Goal: Task Accomplishment & Management: Manage account settings

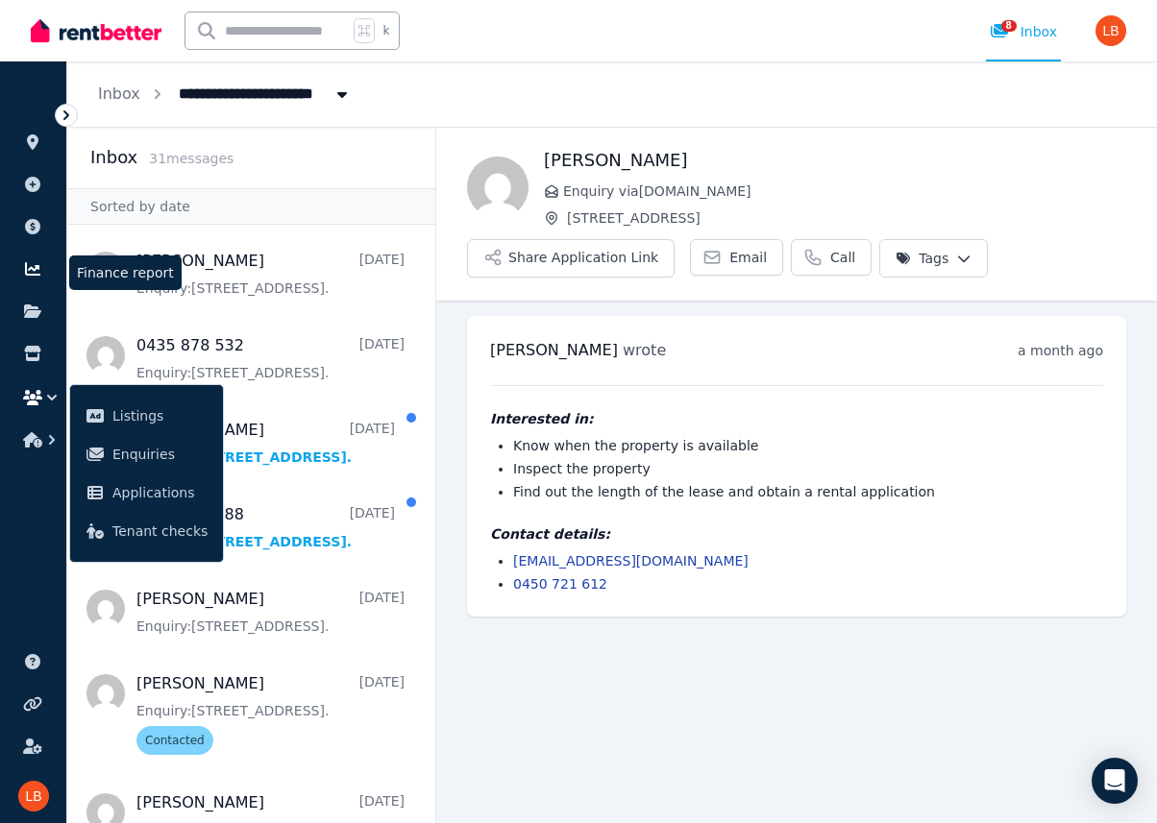
click at [36, 267] on icon at bounding box center [32, 268] width 15 height 13
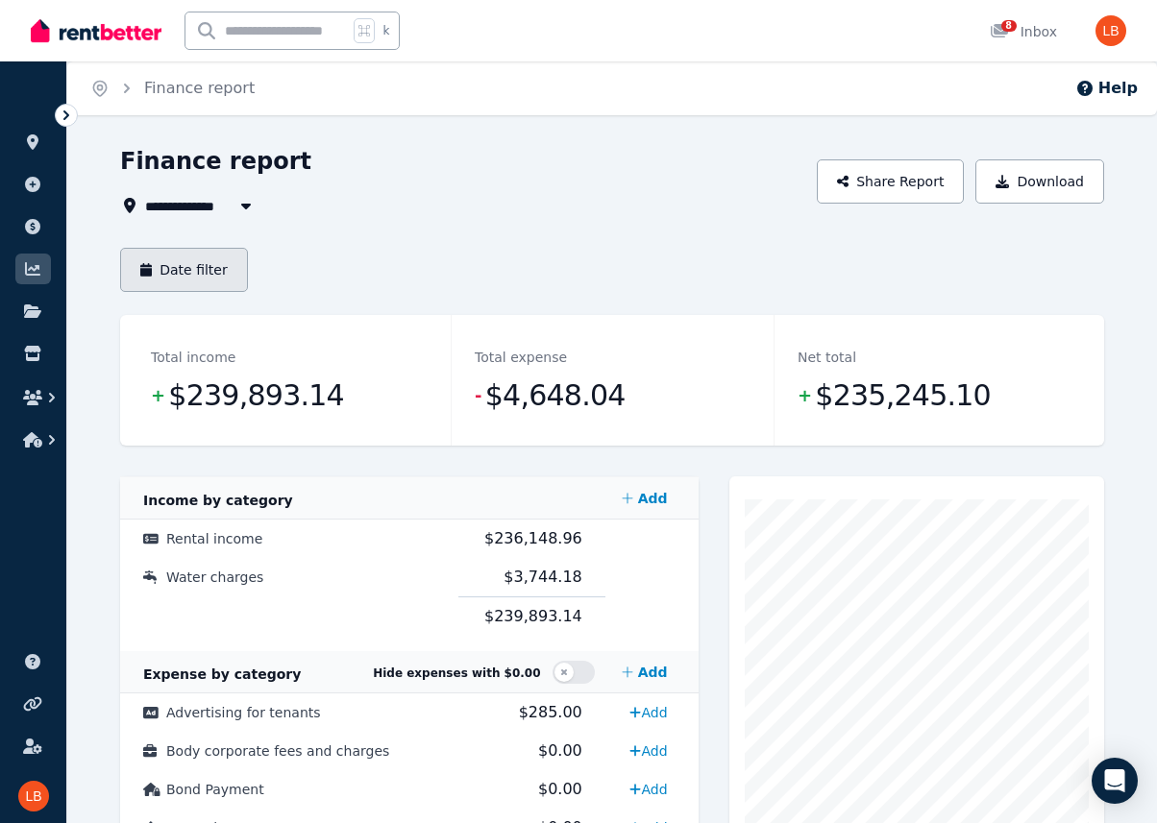
click at [225, 267] on button "Date filter" at bounding box center [184, 270] width 128 height 44
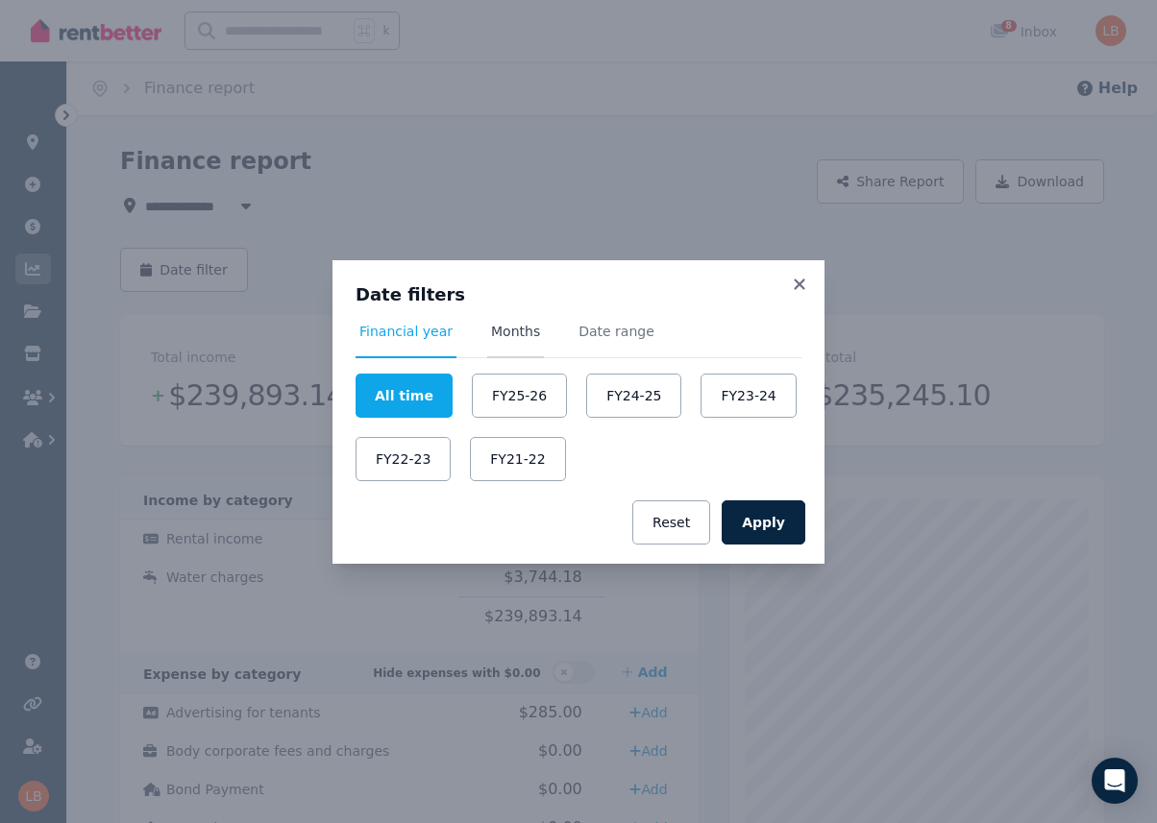
click at [514, 340] on span "Months" at bounding box center [515, 340] width 57 height 37
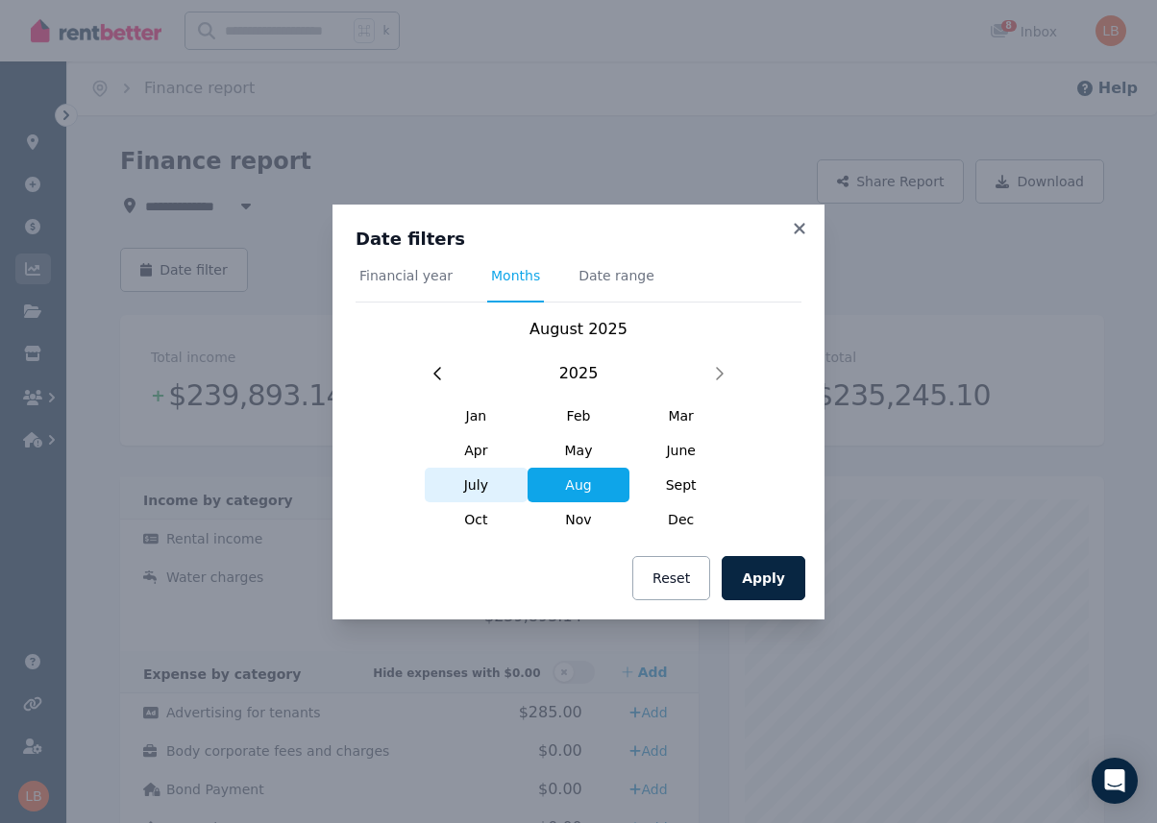
click at [482, 486] on span "July" at bounding box center [476, 485] width 103 height 35
click at [620, 278] on span "Date range" at bounding box center [616, 275] width 76 height 19
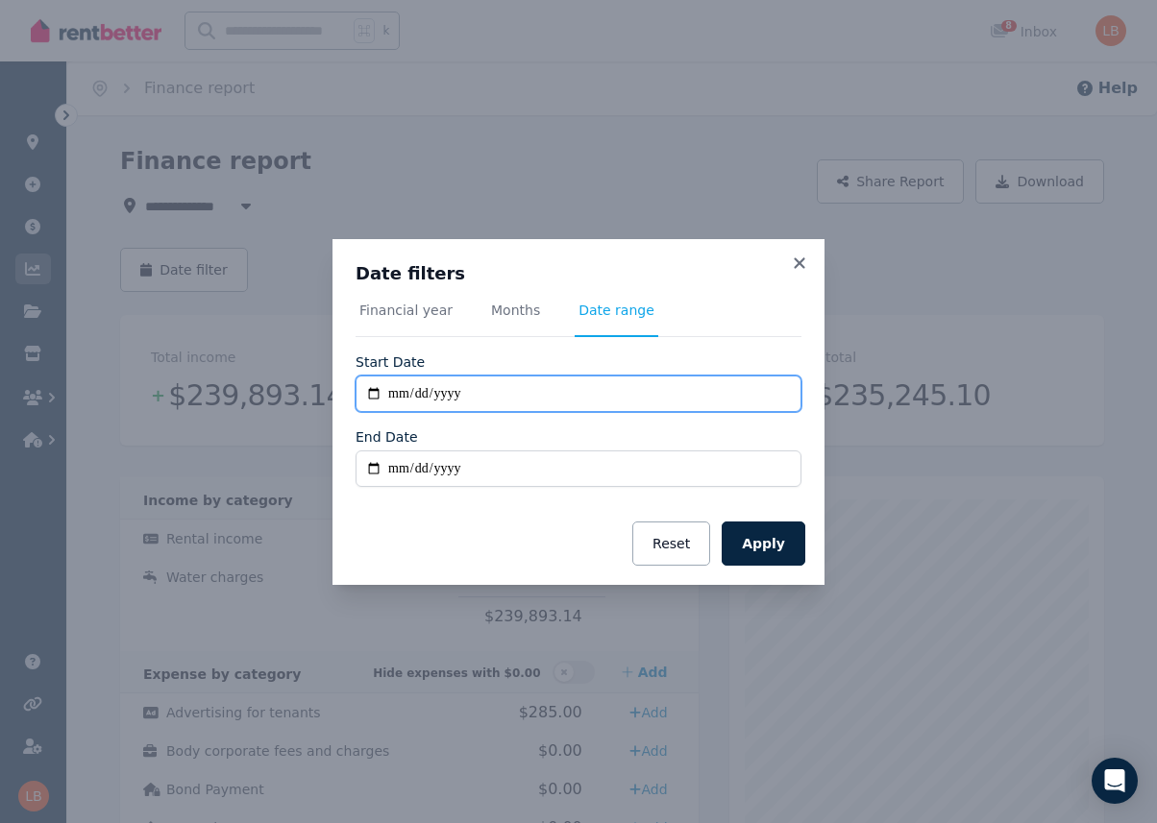
click at [371, 392] on input "**********" at bounding box center [578, 394] width 446 height 37
type input "**********"
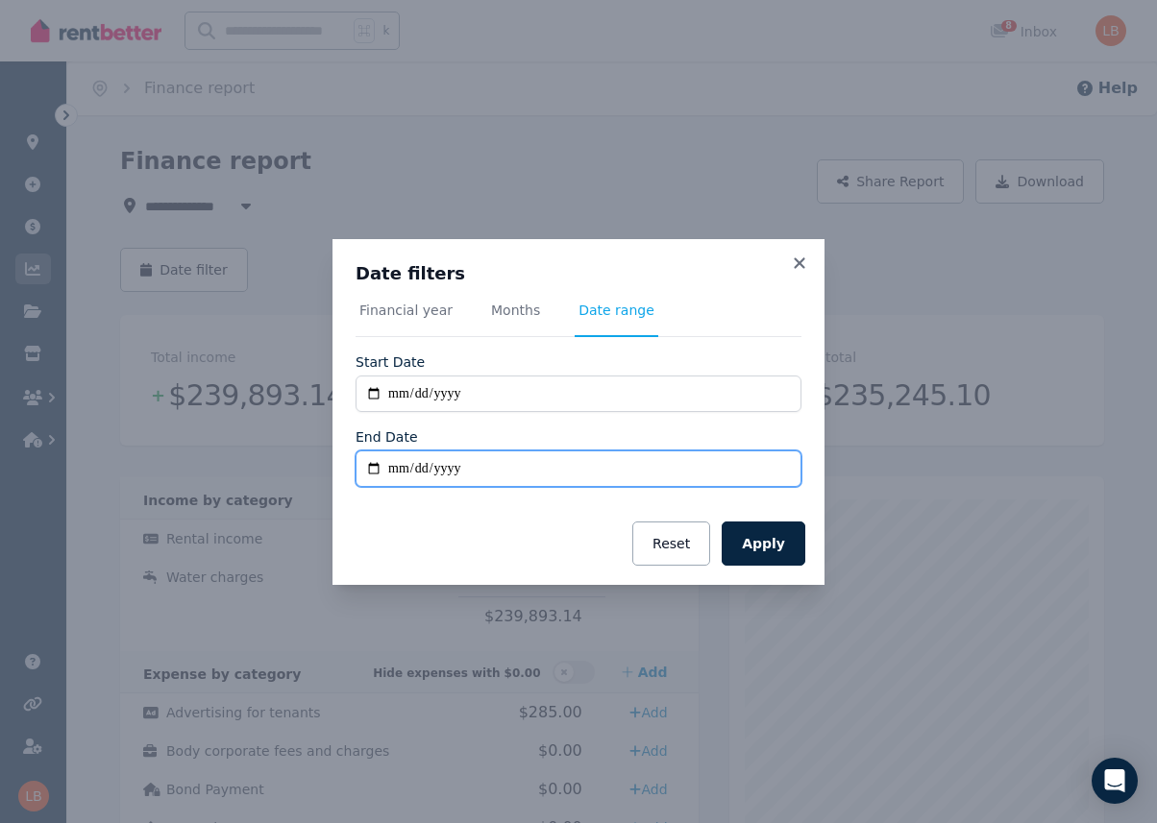
click at [372, 471] on input "End Date" at bounding box center [578, 469] width 446 height 37
type input "**********"
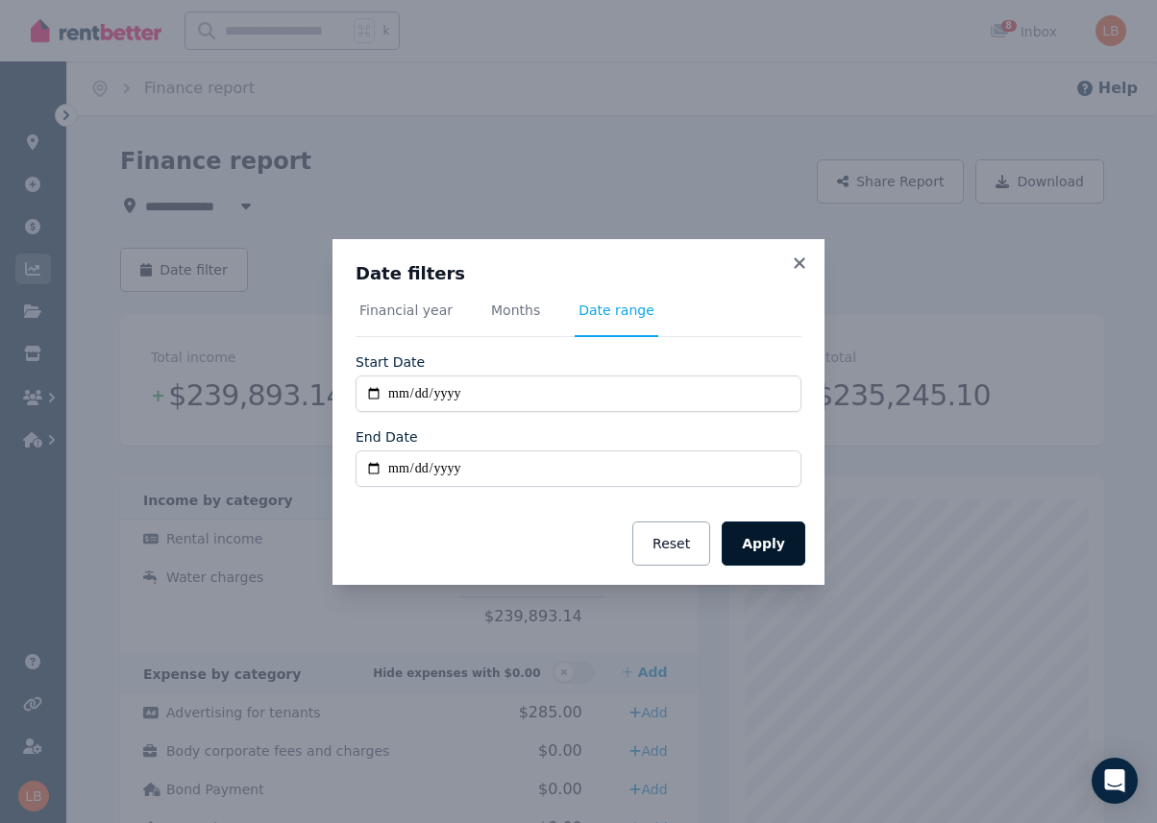
click at [766, 547] on button "Apply" at bounding box center [764, 544] width 84 height 44
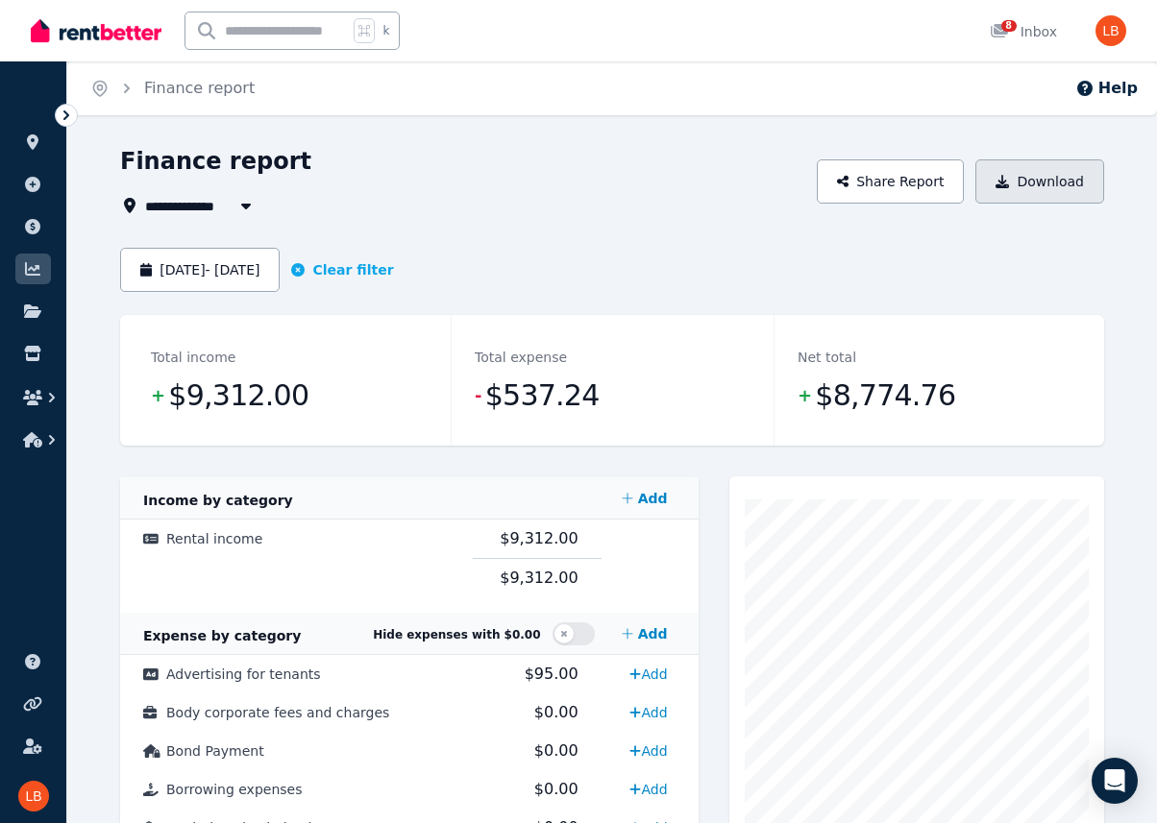
drag, startPoint x: 1021, startPoint y: 183, endPoint x: 1058, endPoint y: 184, distance: 36.6
click at [1058, 184] on button "Download" at bounding box center [1039, 181] width 129 height 44
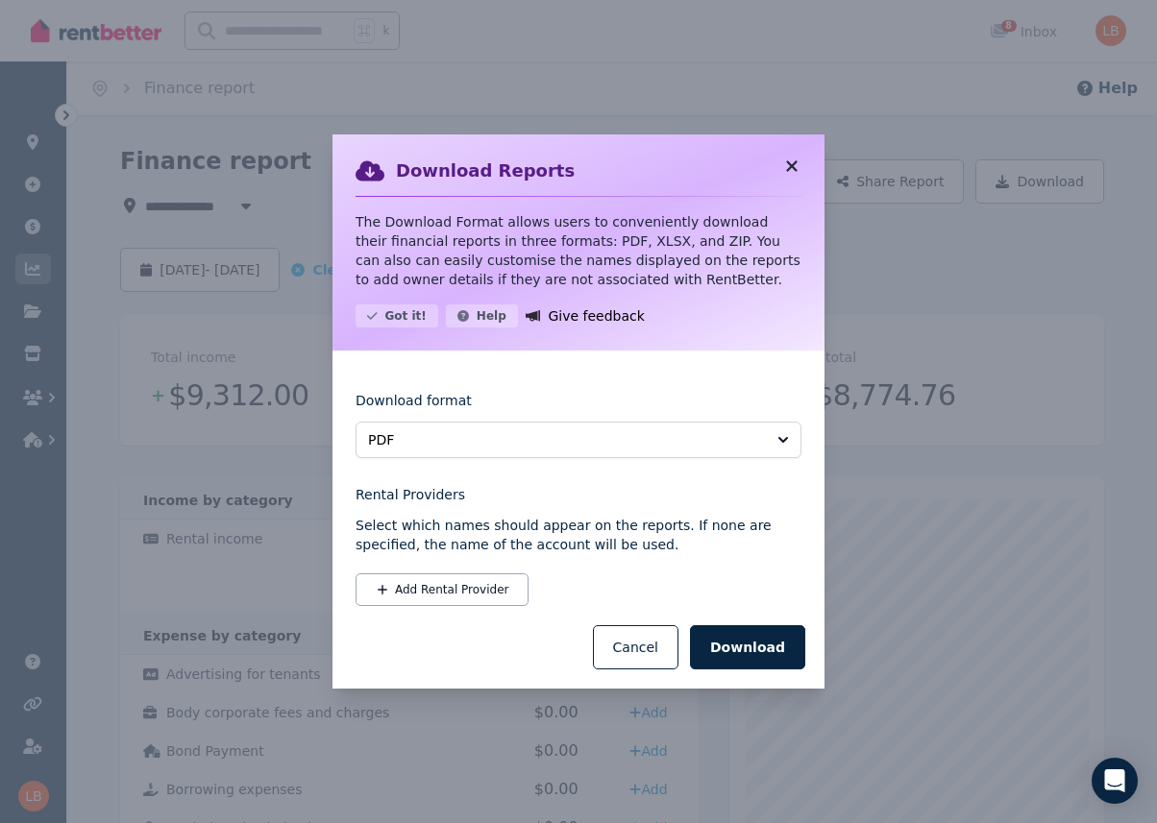
click at [794, 163] on icon at bounding box center [791, 165] width 11 height 11
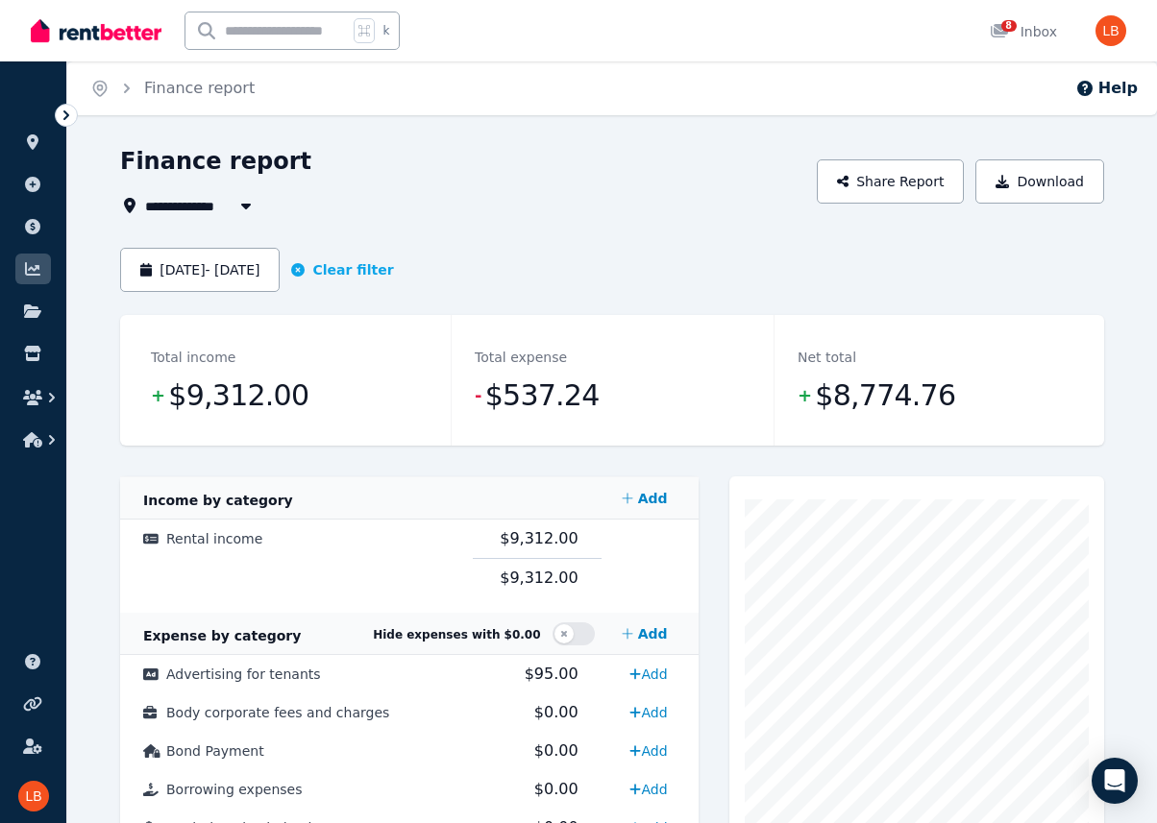
click at [237, 209] on icon "button" at bounding box center [245, 205] width 19 height 15
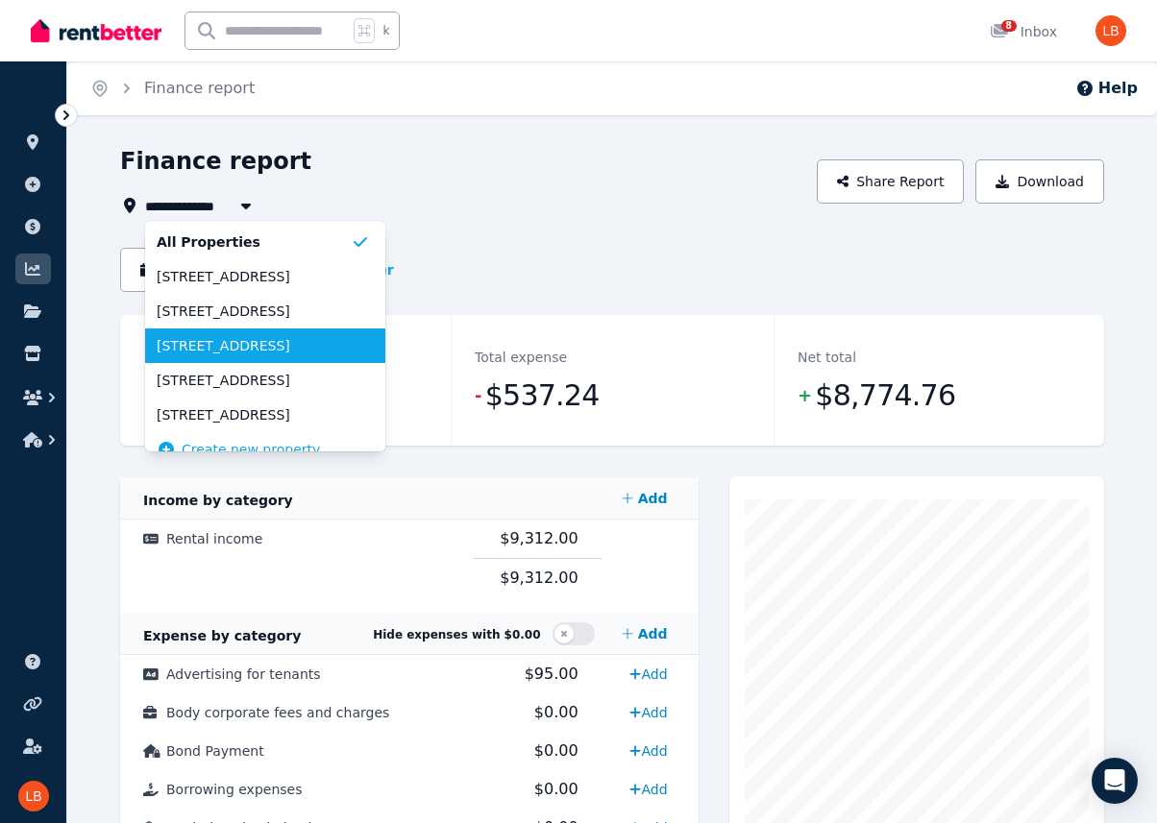
scroll to position [19, 0]
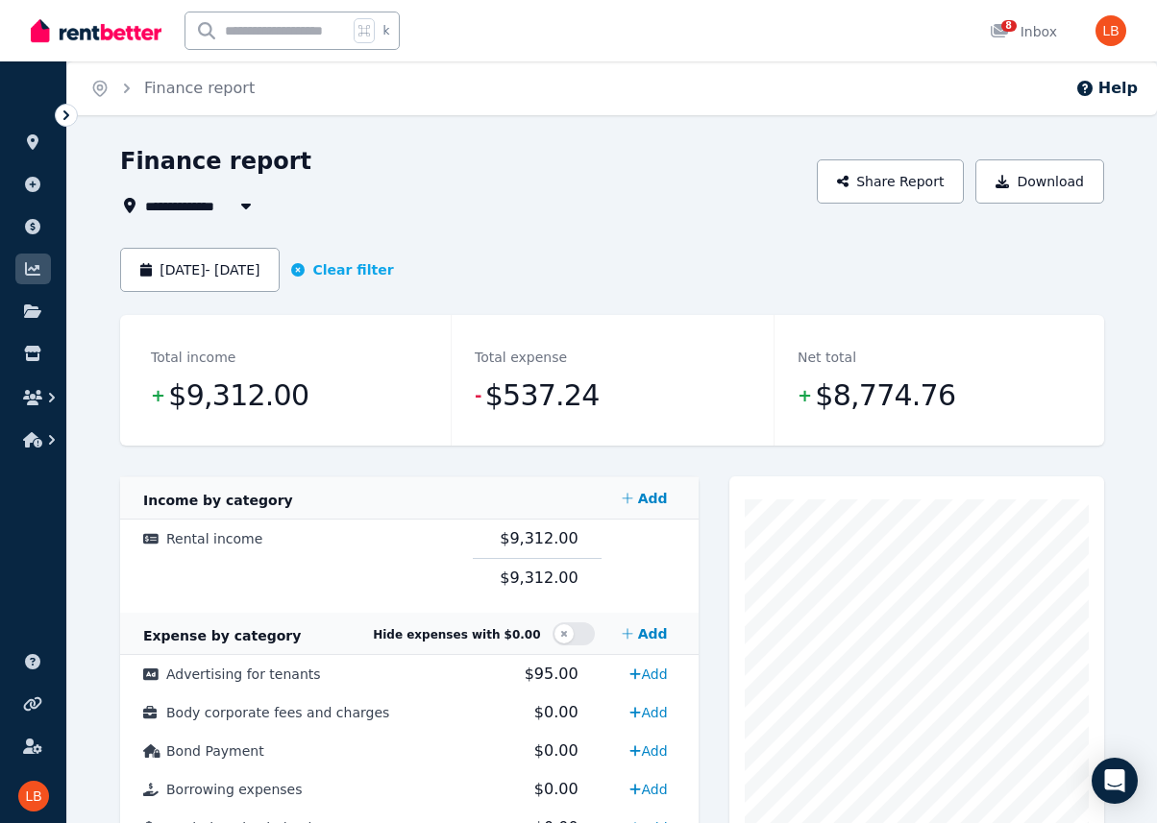
click at [505, 208] on div "**********" at bounding box center [462, 205] width 685 height 23
click at [243, 196] on button "button" at bounding box center [246, 205] width 35 height 23
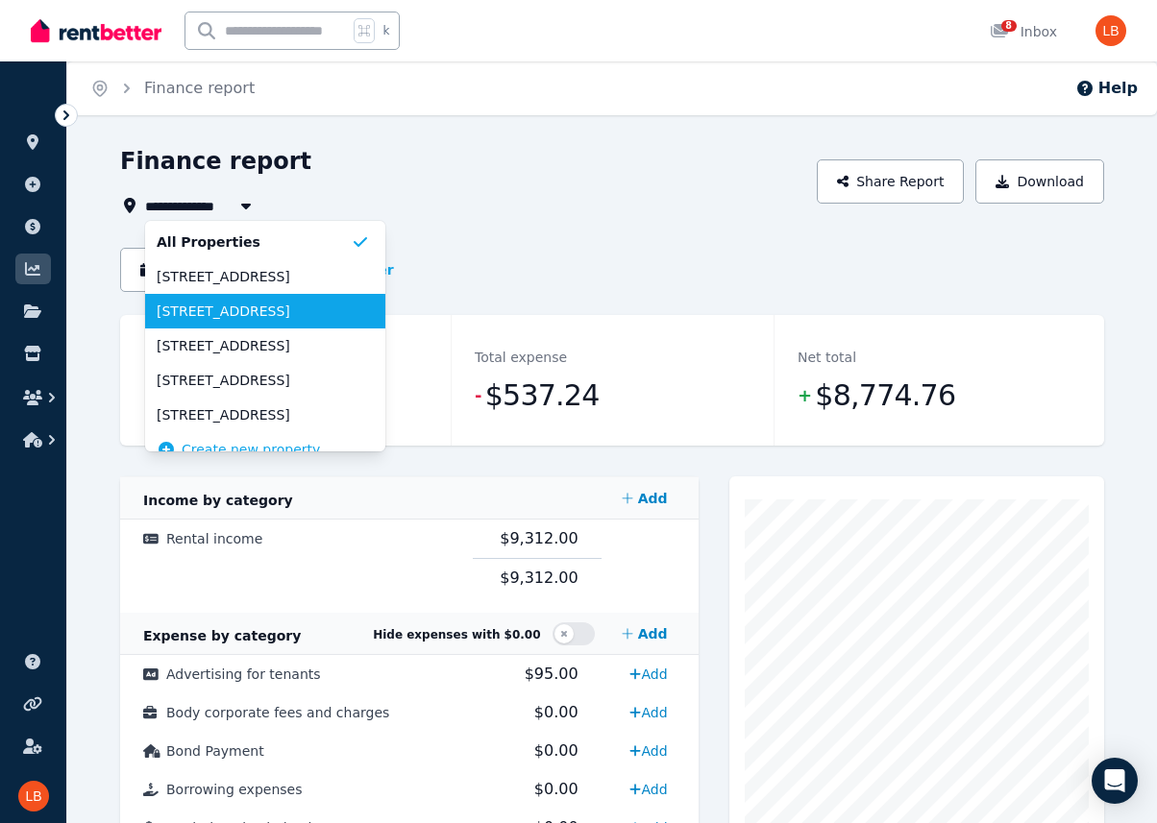
click at [278, 306] on span "[STREET_ADDRESS]" at bounding box center [254, 311] width 194 height 19
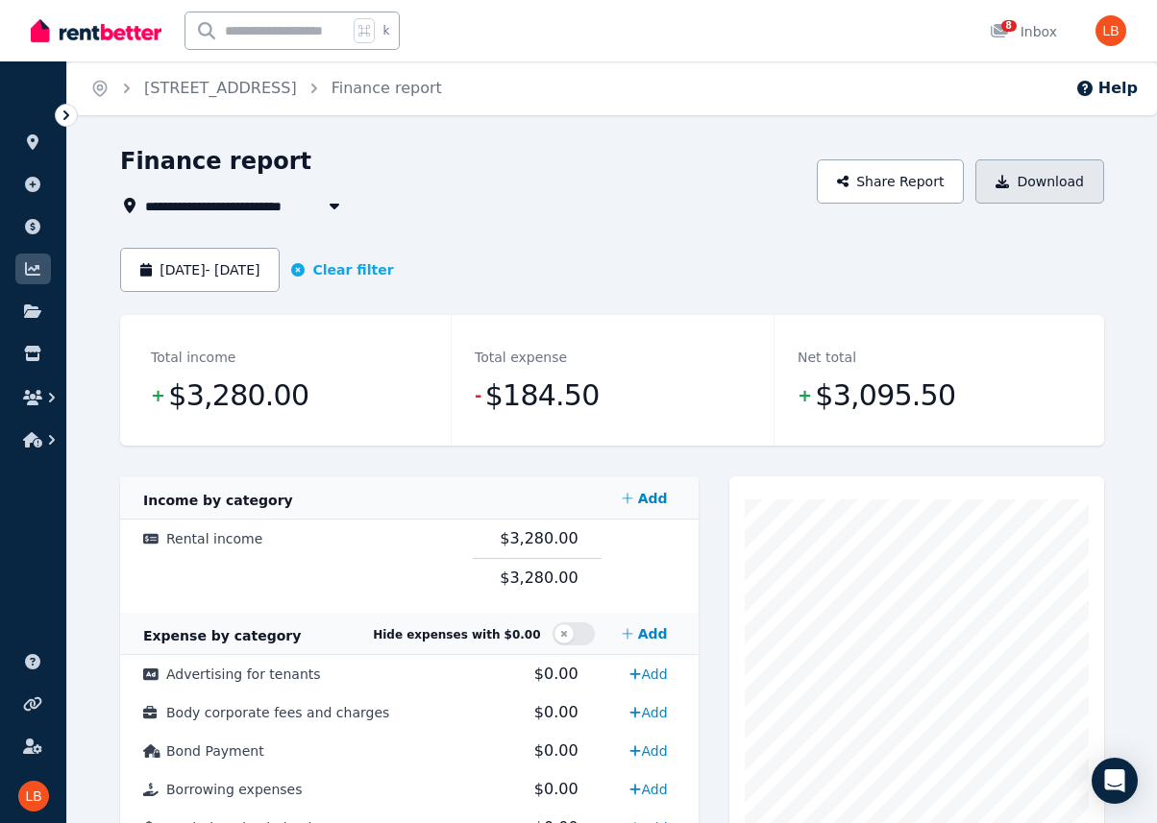
click at [1049, 182] on button "Download" at bounding box center [1039, 181] width 129 height 44
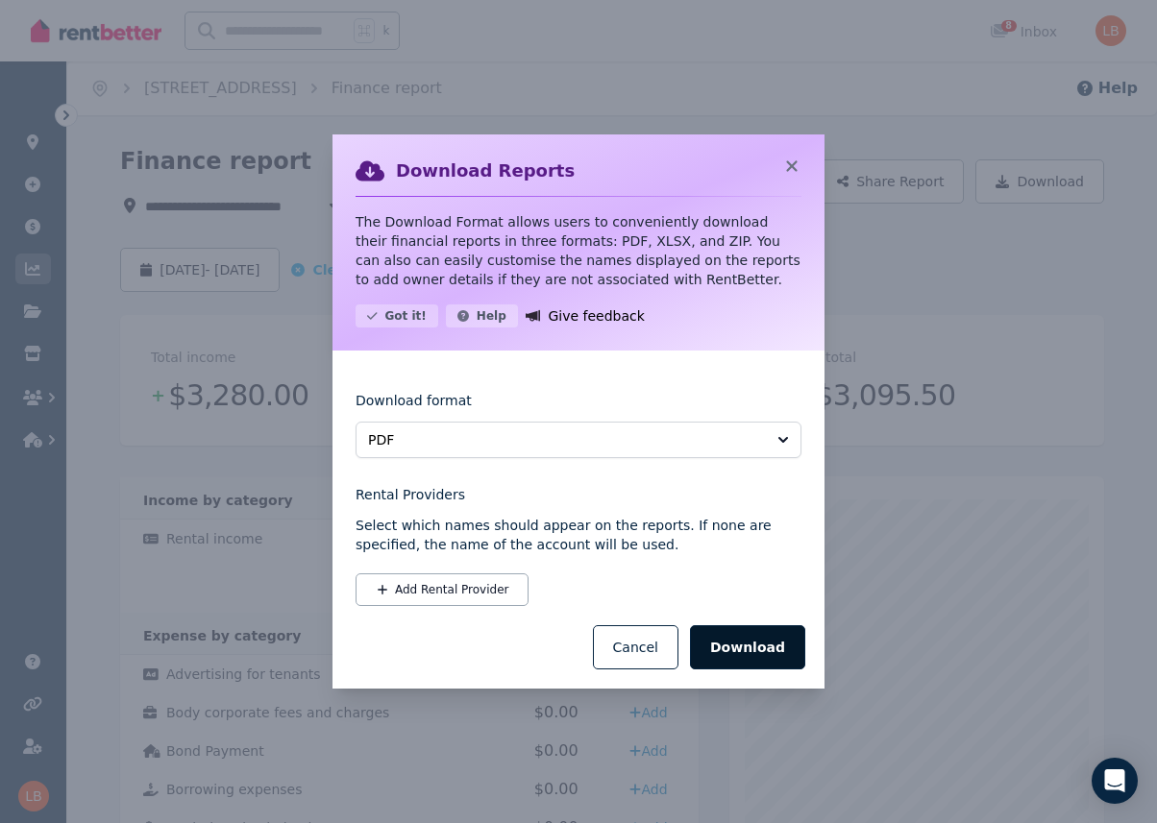
click at [753, 646] on button "Download" at bounding box center [747, 647] width 115 height 44
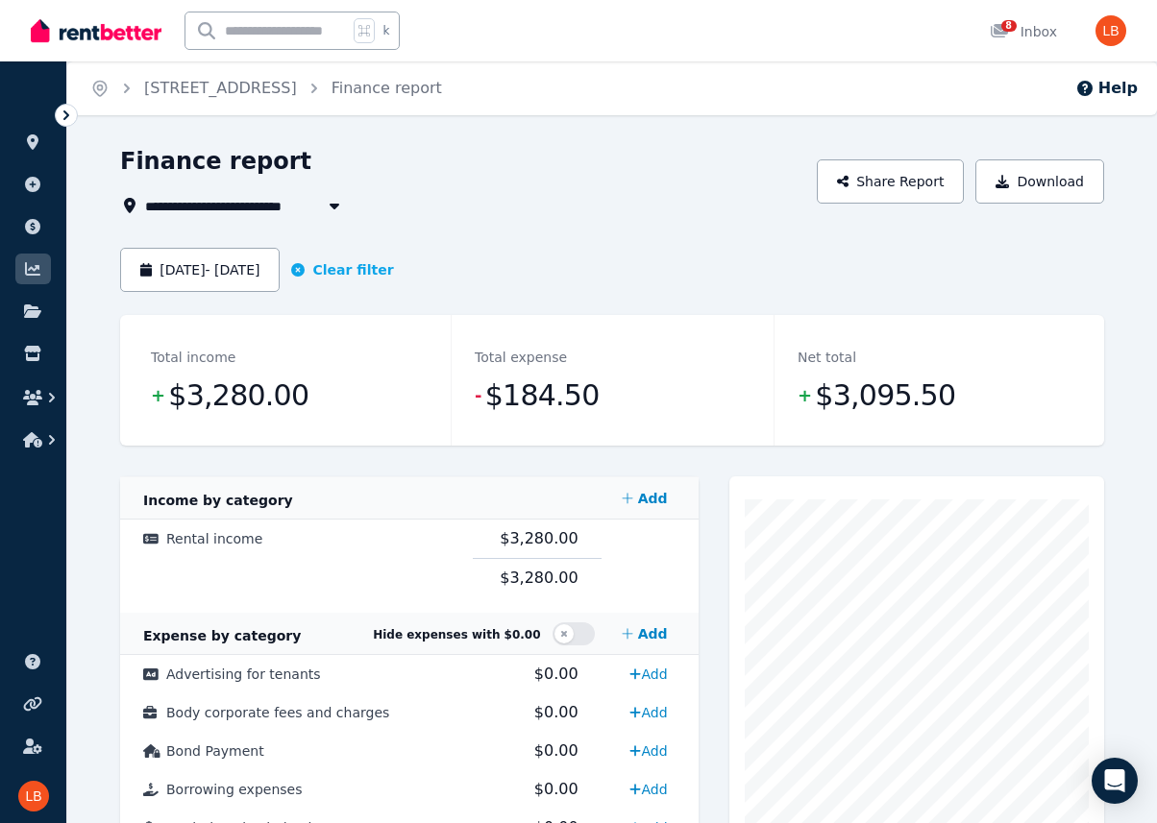
click at [331, 201] on icon "button" at bounding box center [334, 205] width 19 height 15
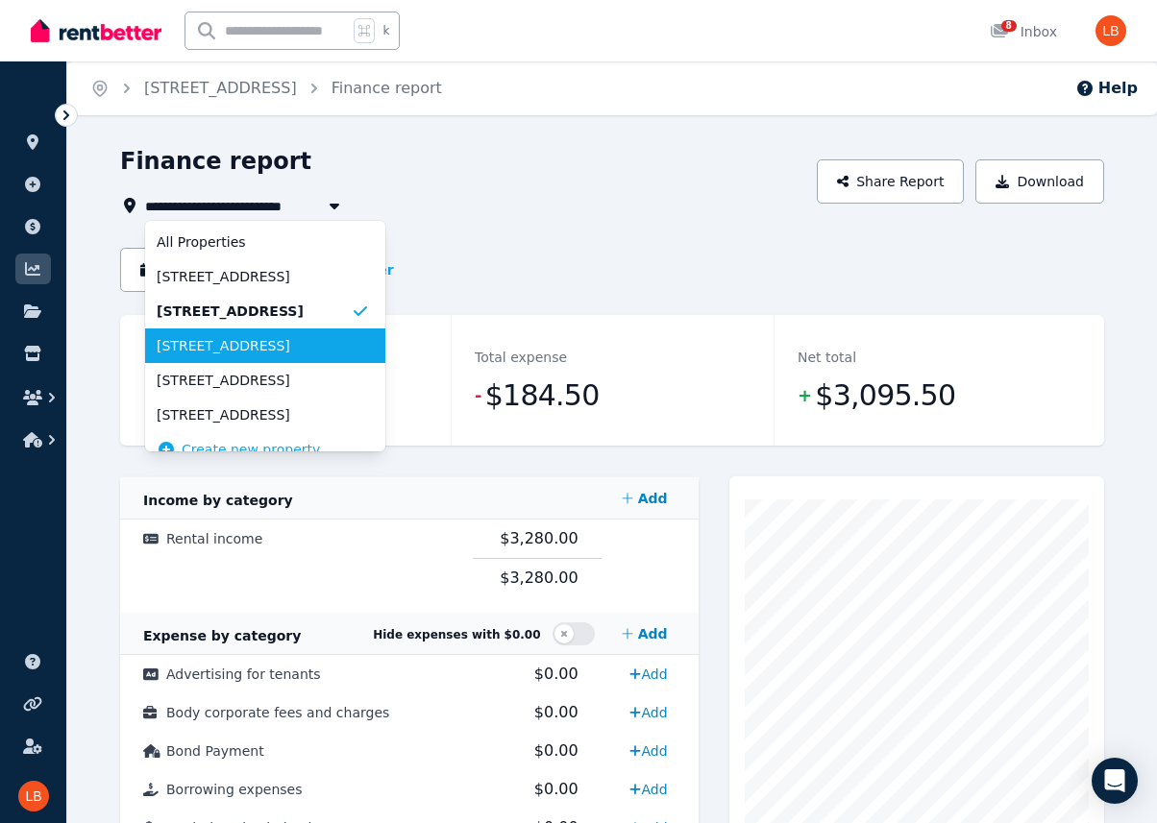
click at [313, 355] on span "[STREET_ADDRESS]" at bounding box center [254, 345] width 194 height 19
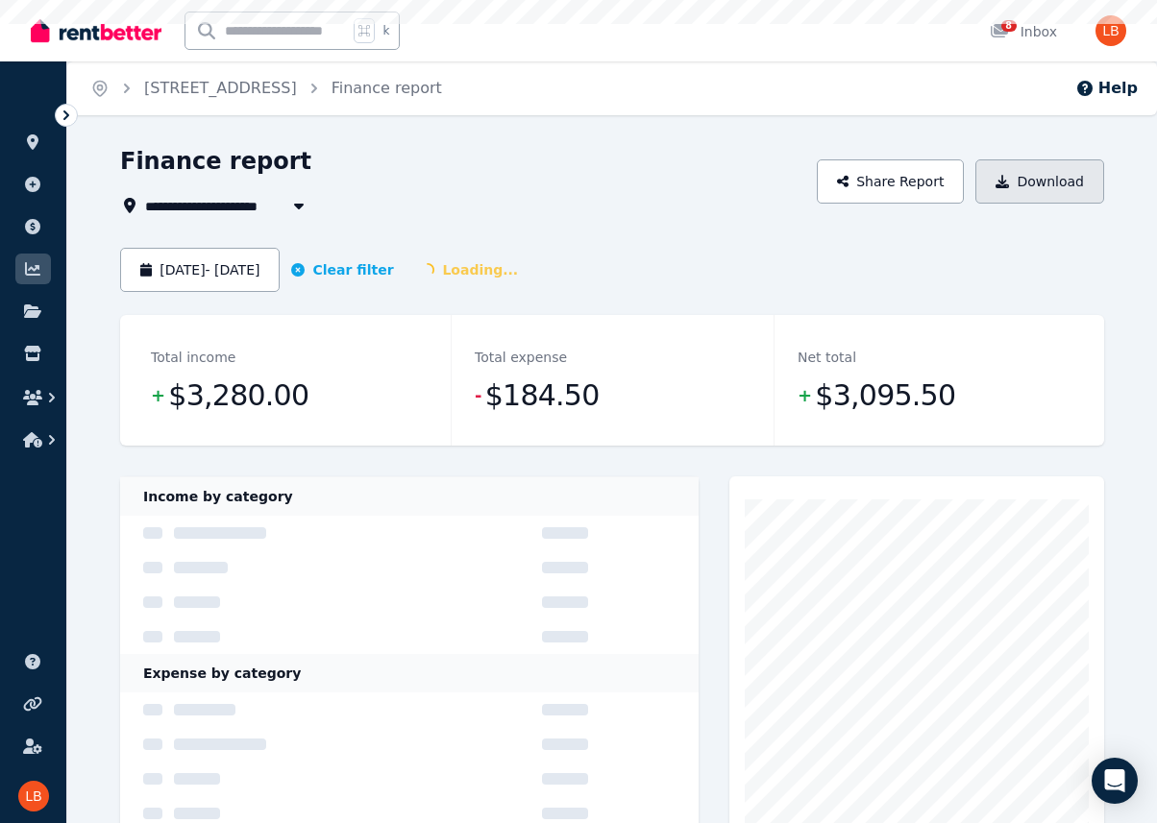
click at [1062, 169] on button "Download" at bounding box center [1039, 181] width 129 height 44
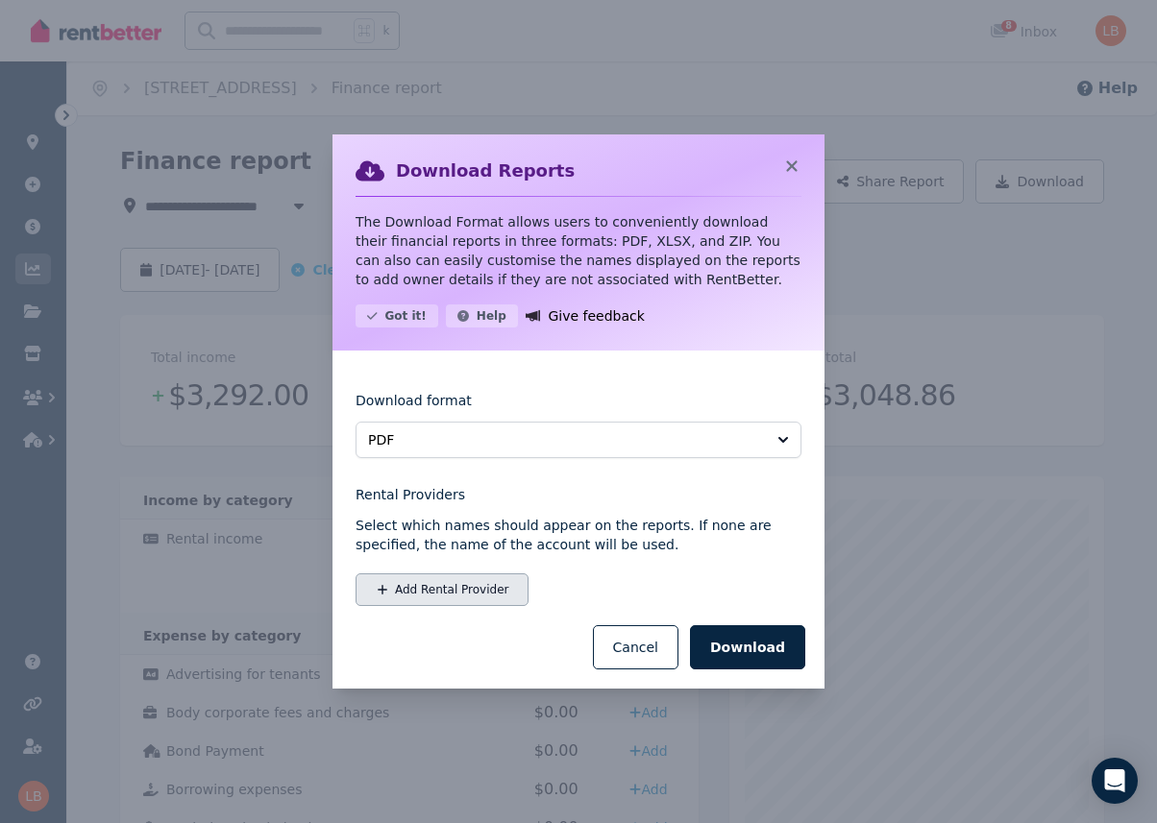
click at [474, 591] on button "Add Rental Provider" at bounding box center [441, 590] width 173 height 33
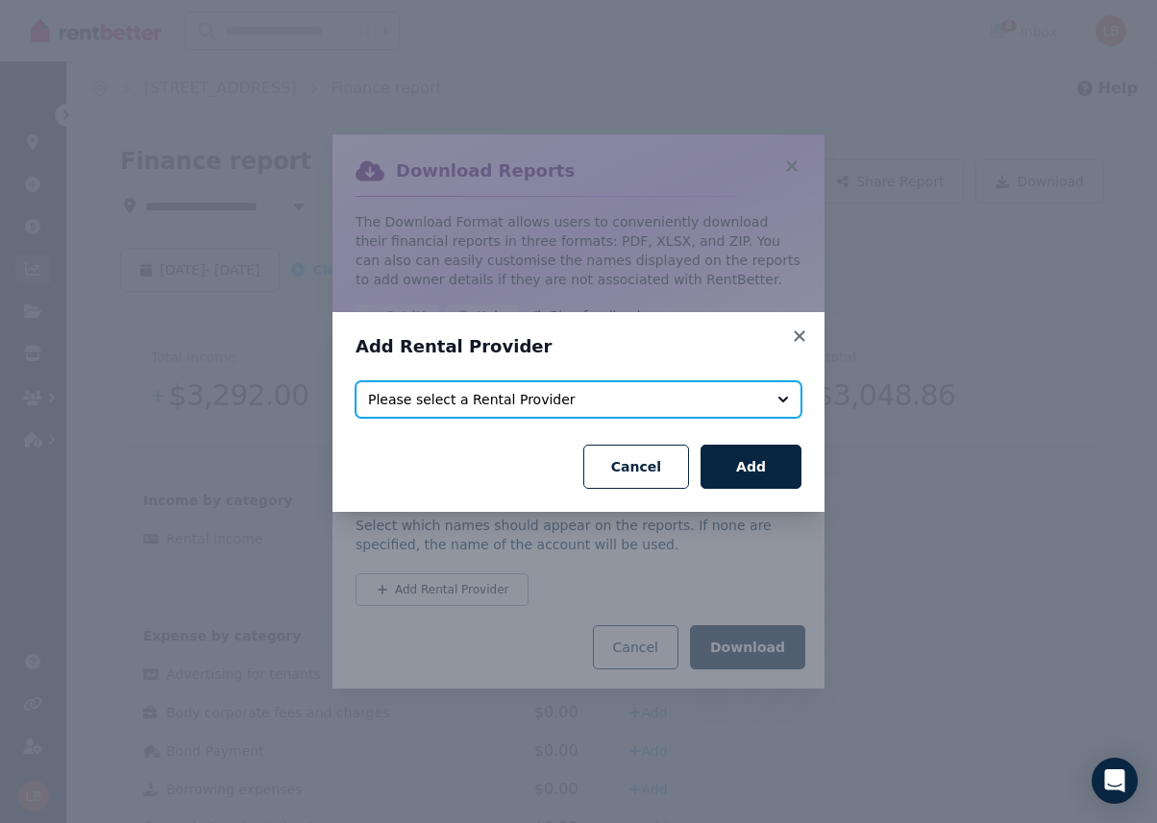
click at [564, 396] on span "Please select a Rental Provider" at bounding box center [565, 399] width 394 height 19
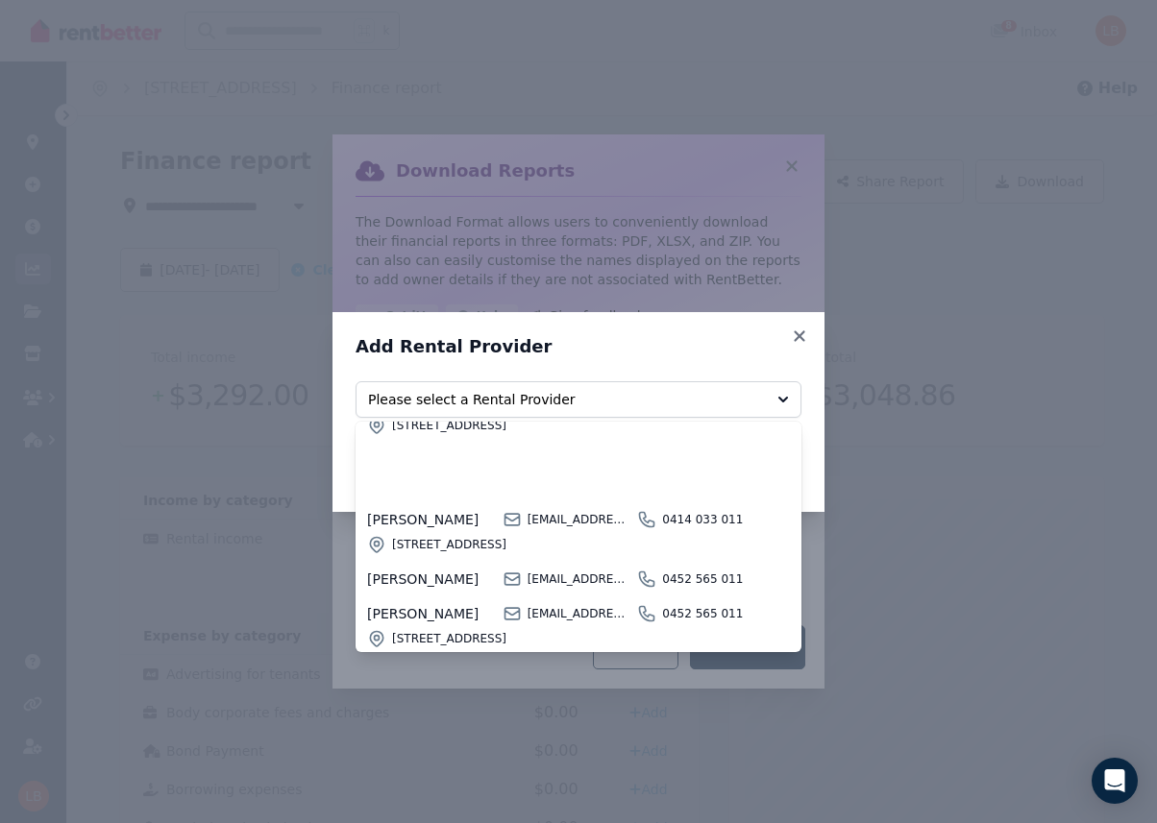
scroll to position [75, 0]
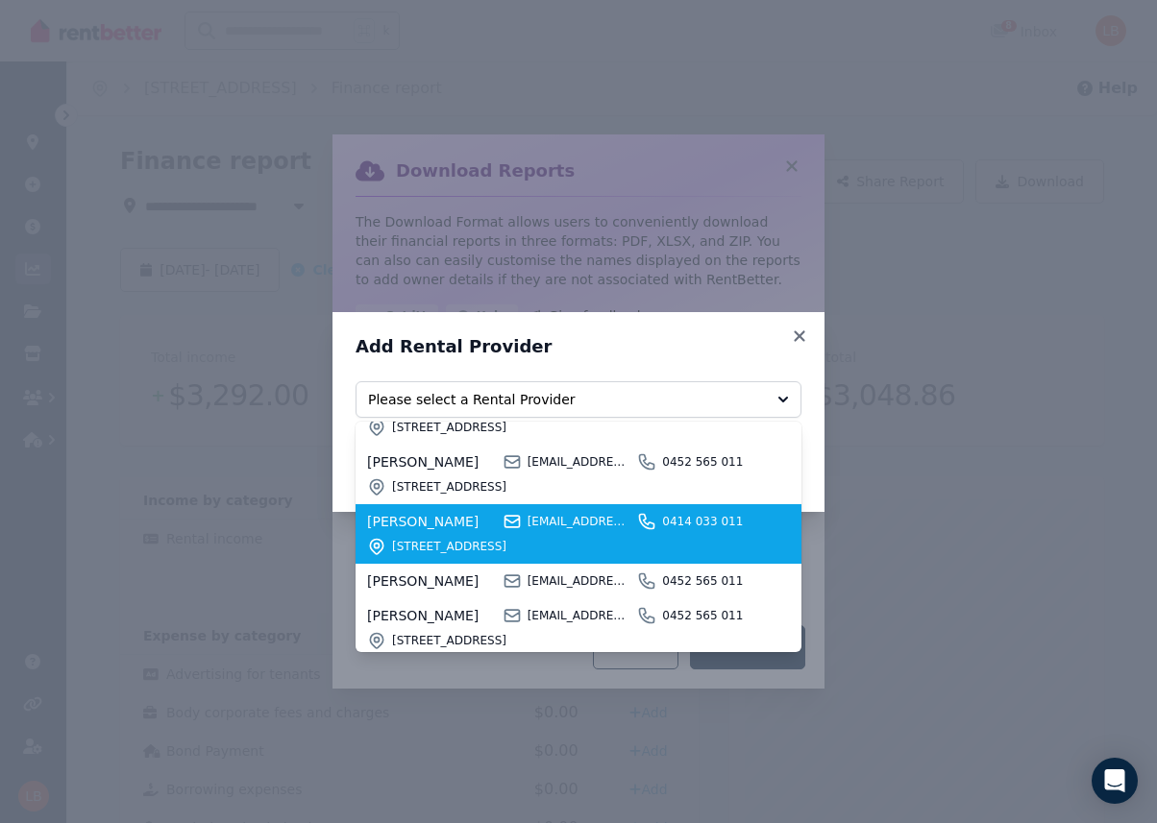
click at [464, 531] on div "[PERSON_NAME] [EMAIL_ADDRESS][DOMAIN_NAME] 0414 033 011 [STREET_ADDRESS]" at bounding box center [567, 534] width 400 height 44
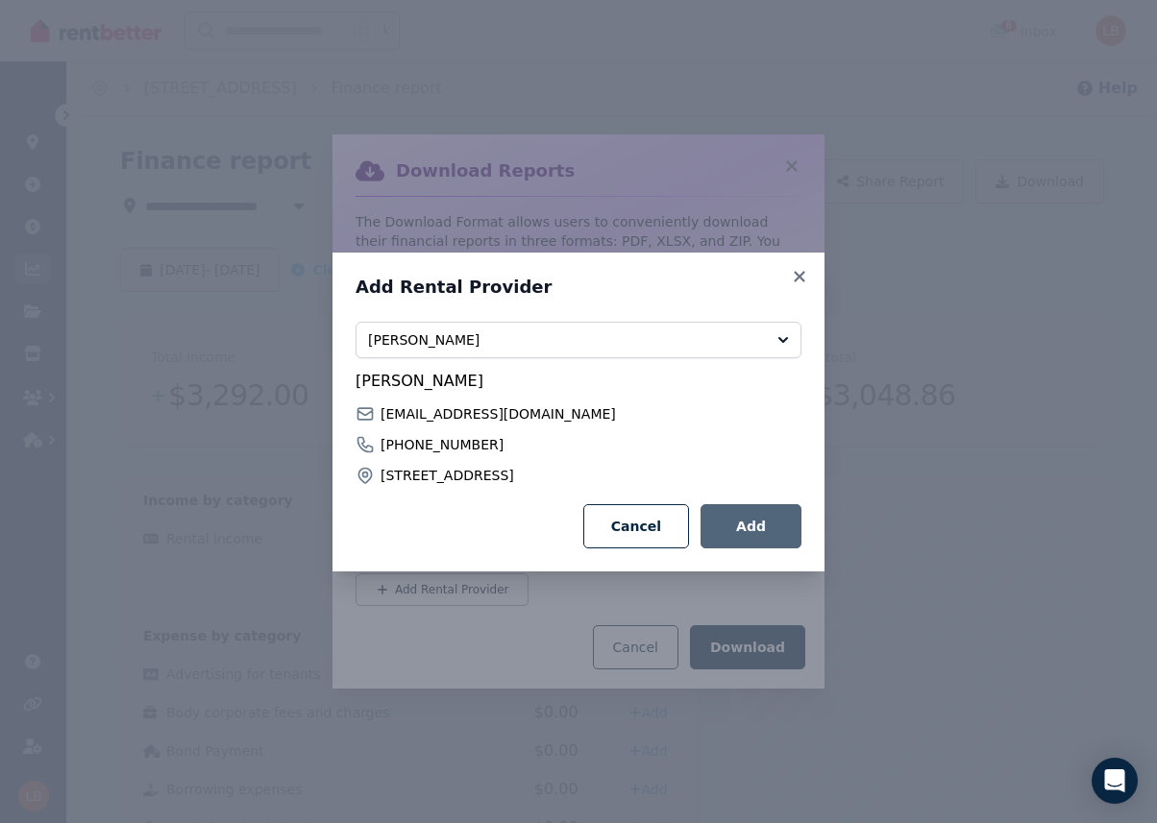
click at [746, 535] on button "Add" at bounding box center [750, 526] width 101 height 44
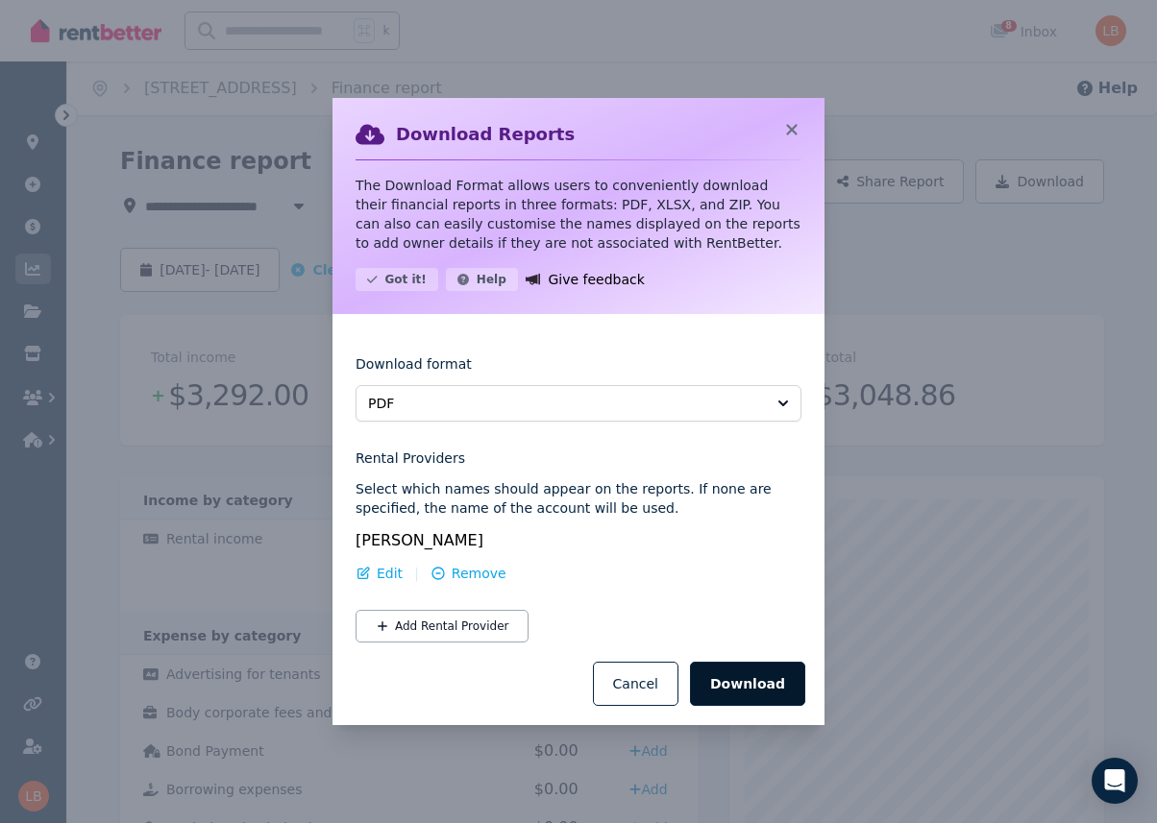
click at [740, 681] on button "Download" at bounding box center [747, 684] width 115 height 44
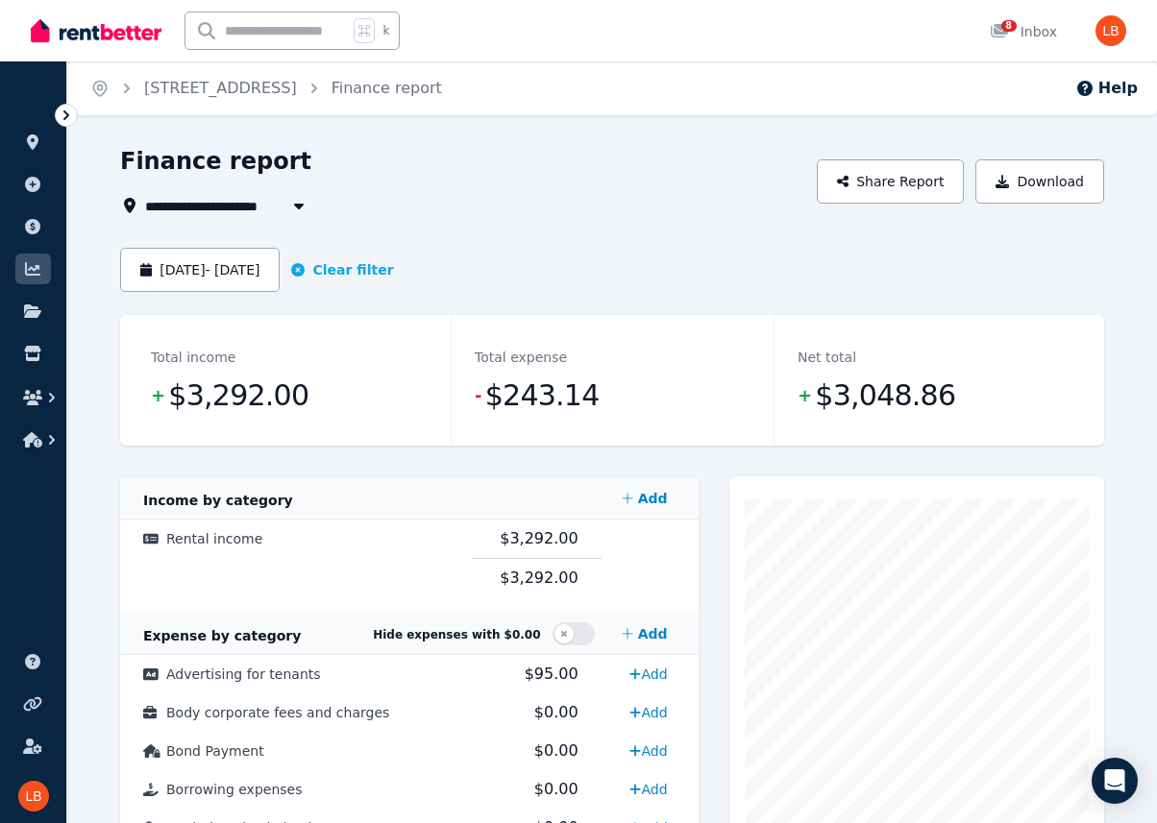
click at [268, 208] on span "[STREET_ADDRESS]" at bounding box center [229, 205] width 168 height 23
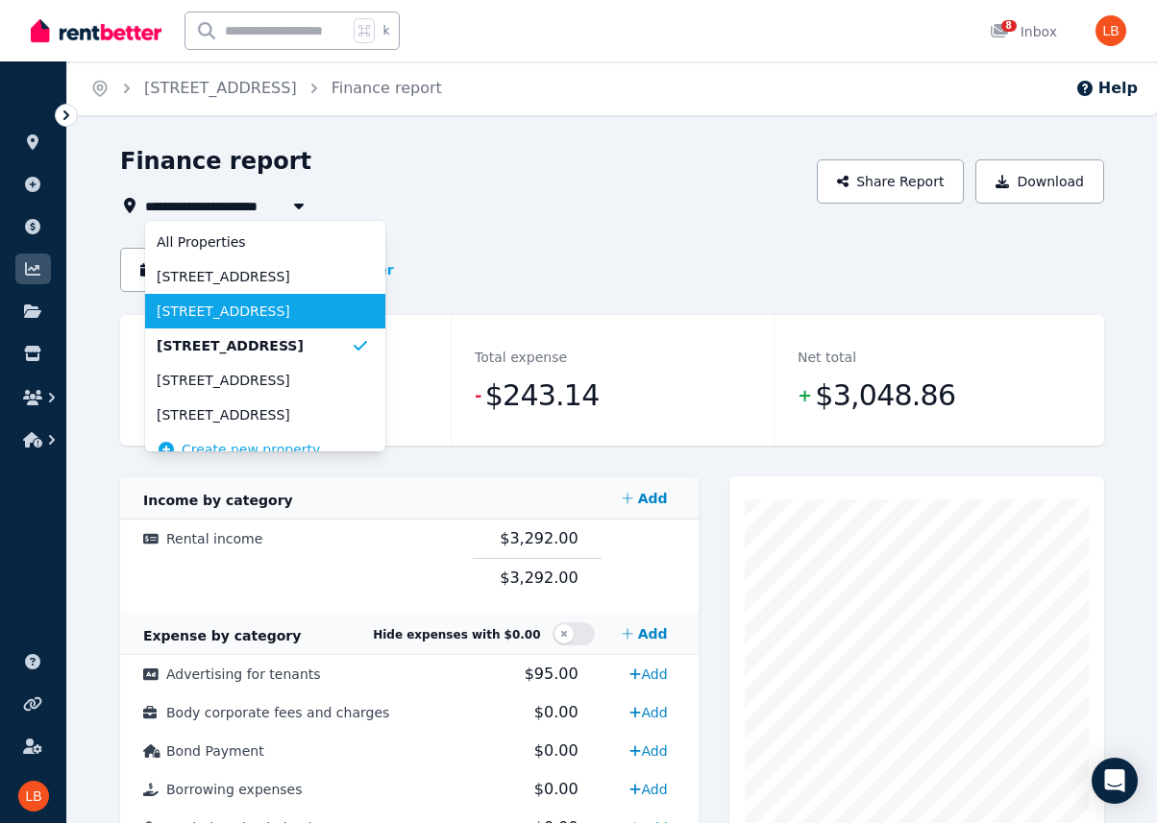
click at [281, 305] on span "[STREET_ADDRESS]" at bounding box center [254, 311] width 194 height 19
type input "**********"
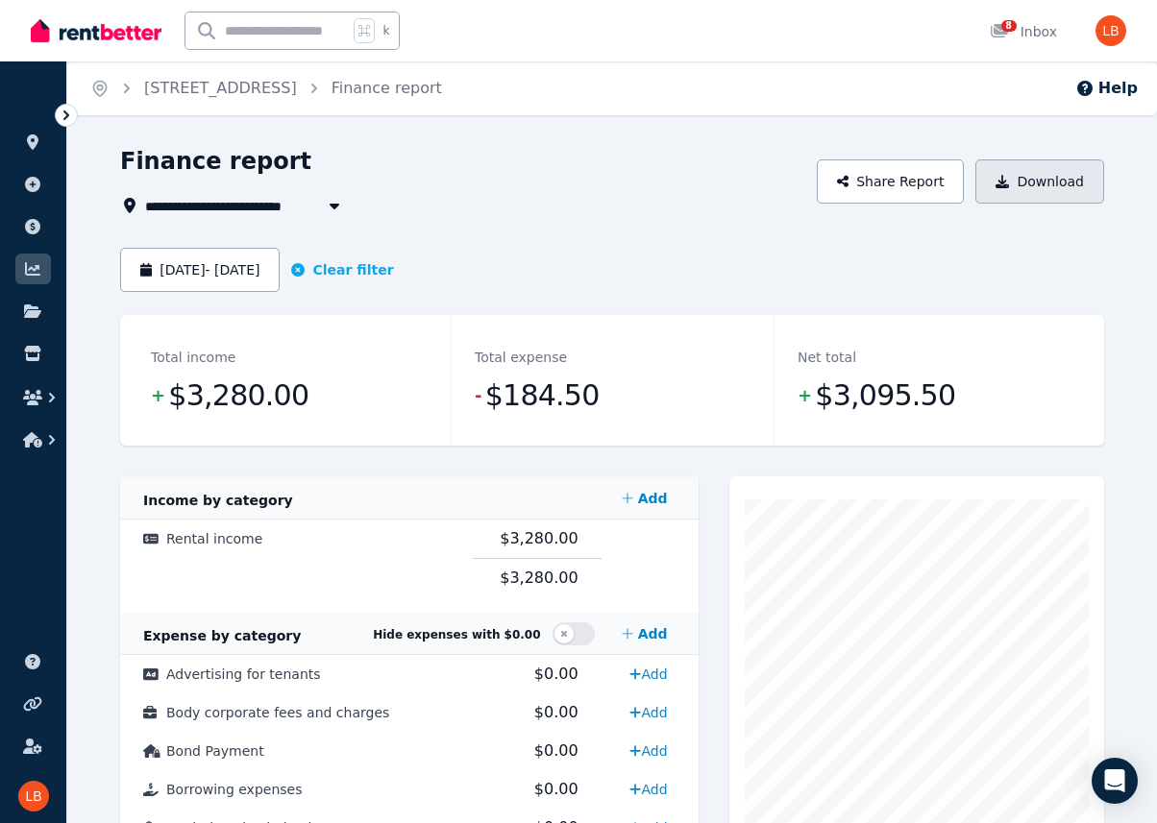
click at [1040, 187] on button "Download" at bounding box center [1039, 181] width 129 height 44
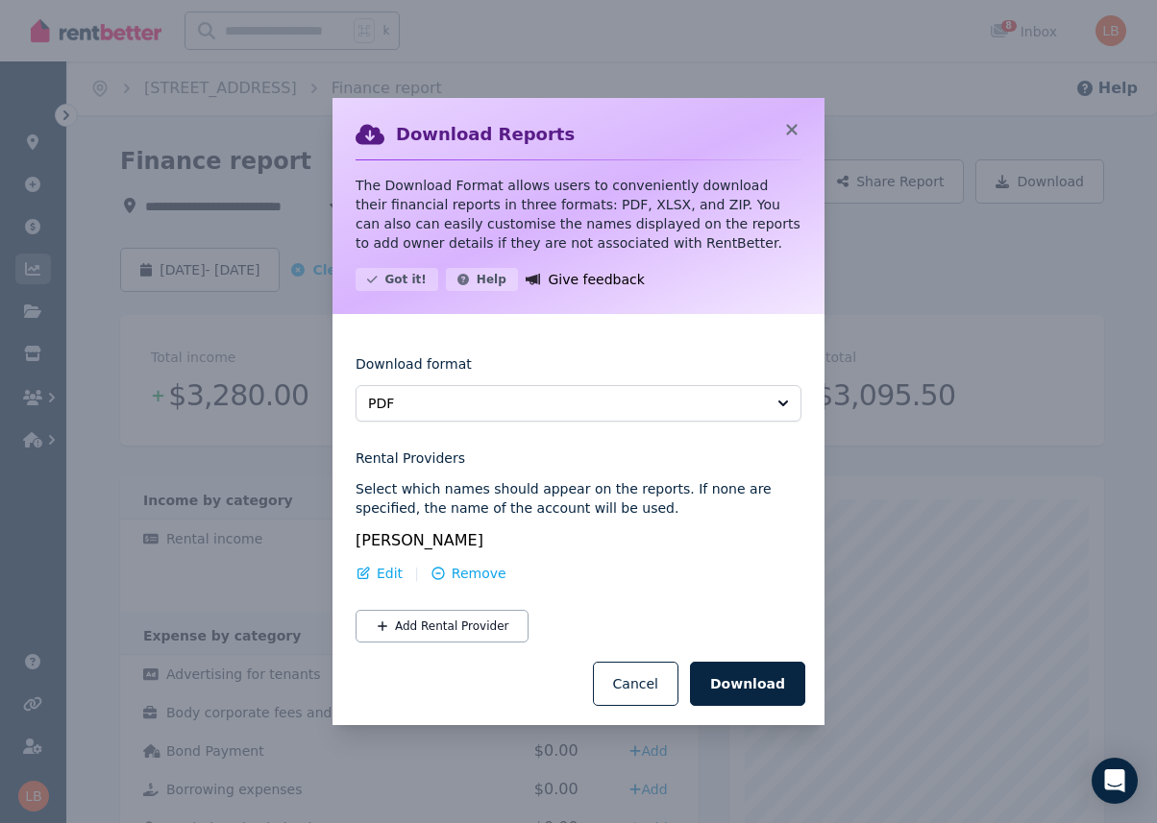
click at [480, 599] on div "[PERSON_NAME] Edit | Remove Add Rental Provider" at bounding box center [578, 585] width 446 height 113
click at [479, 624] on button "Add Rental Provider" at bounding box center [441, 626] width 173 height 33
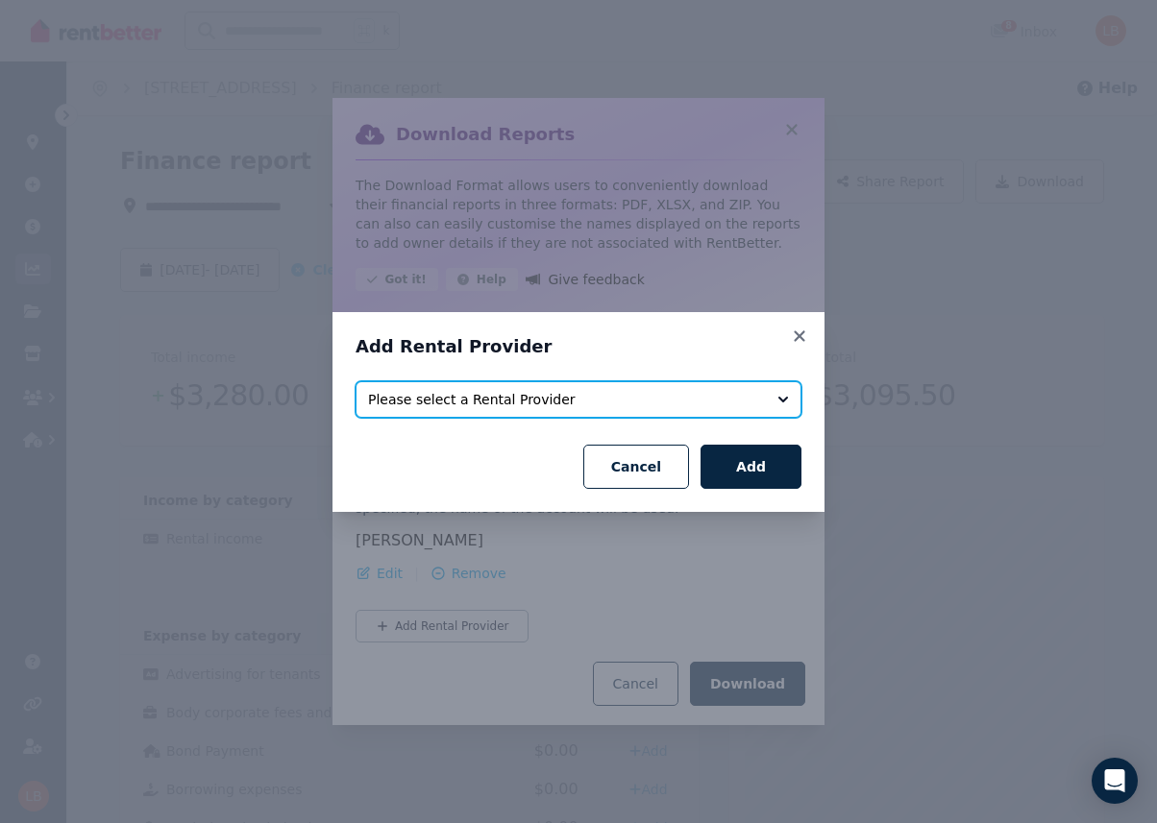
click at [573, 404] on span "Please select a Rental Provider" at bounding box center [565, 399] width 394 height 19
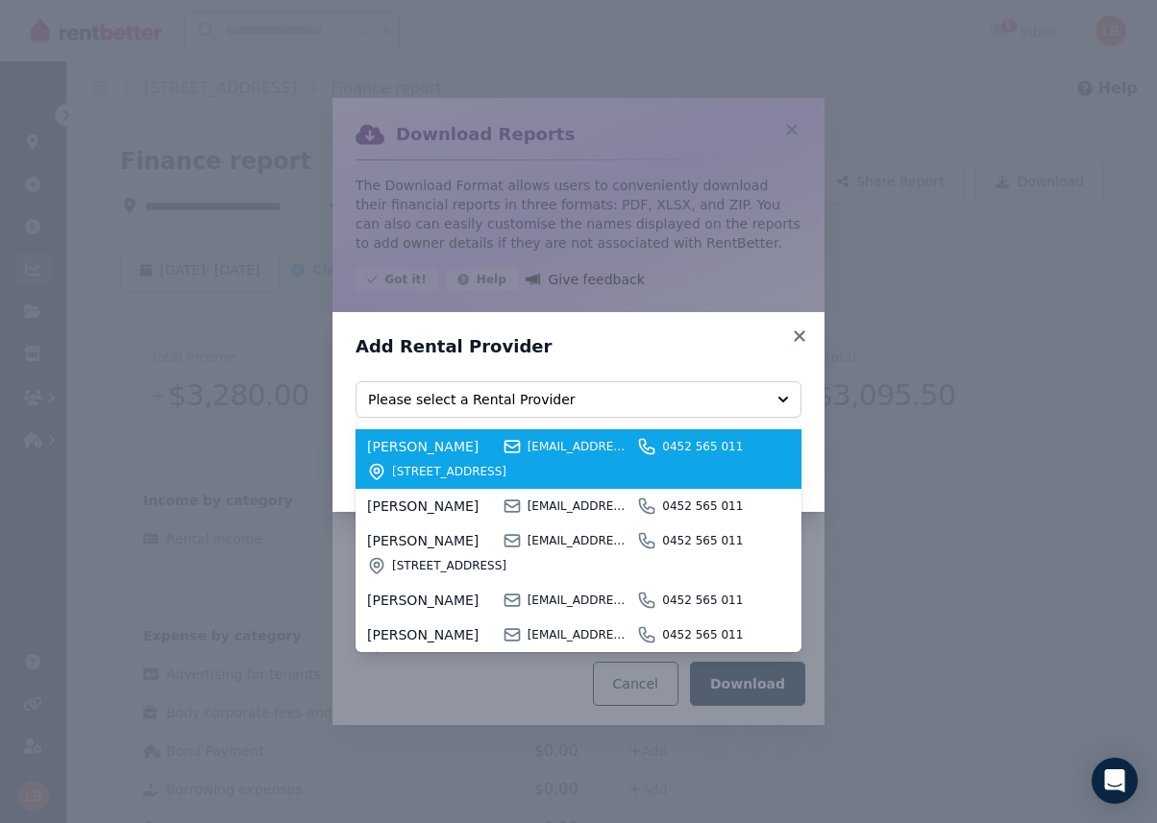
scroll to position [154, 0]
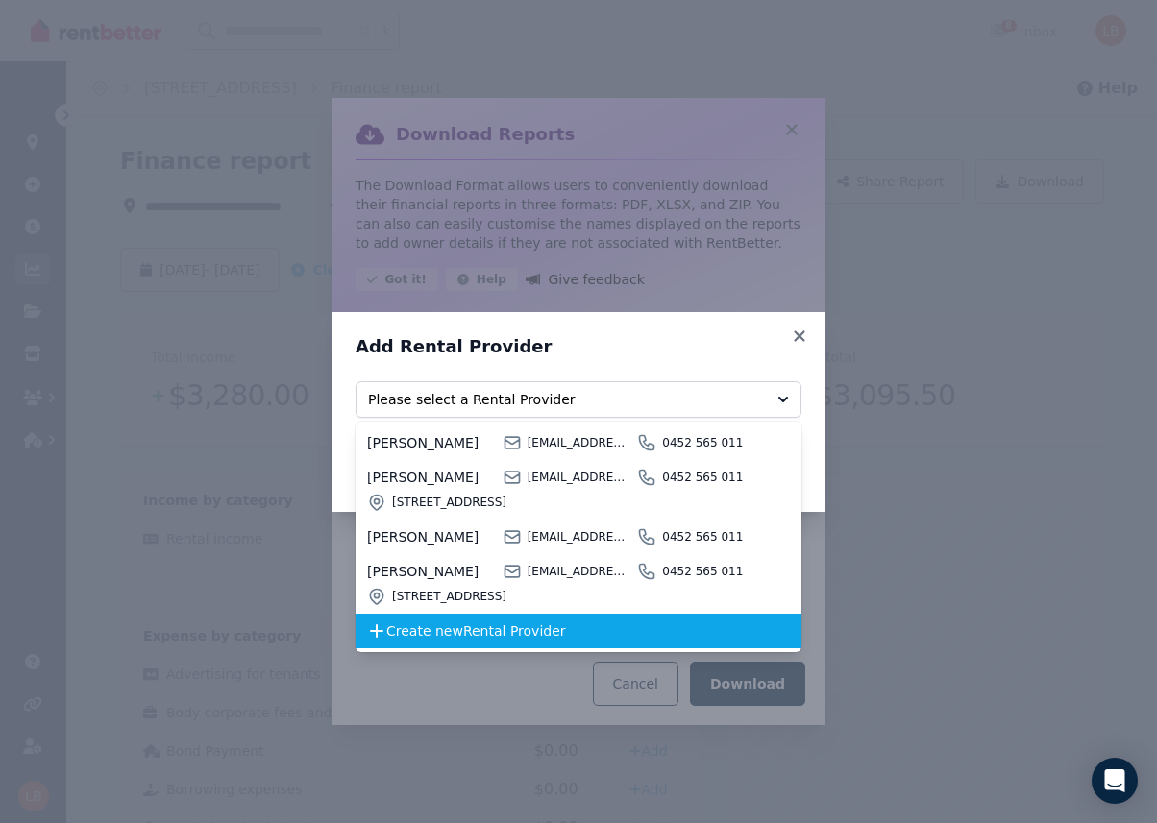
click at [442, 629] on span "Create new Rental Provider" at bounding box center [576, 631] width 380 height 19
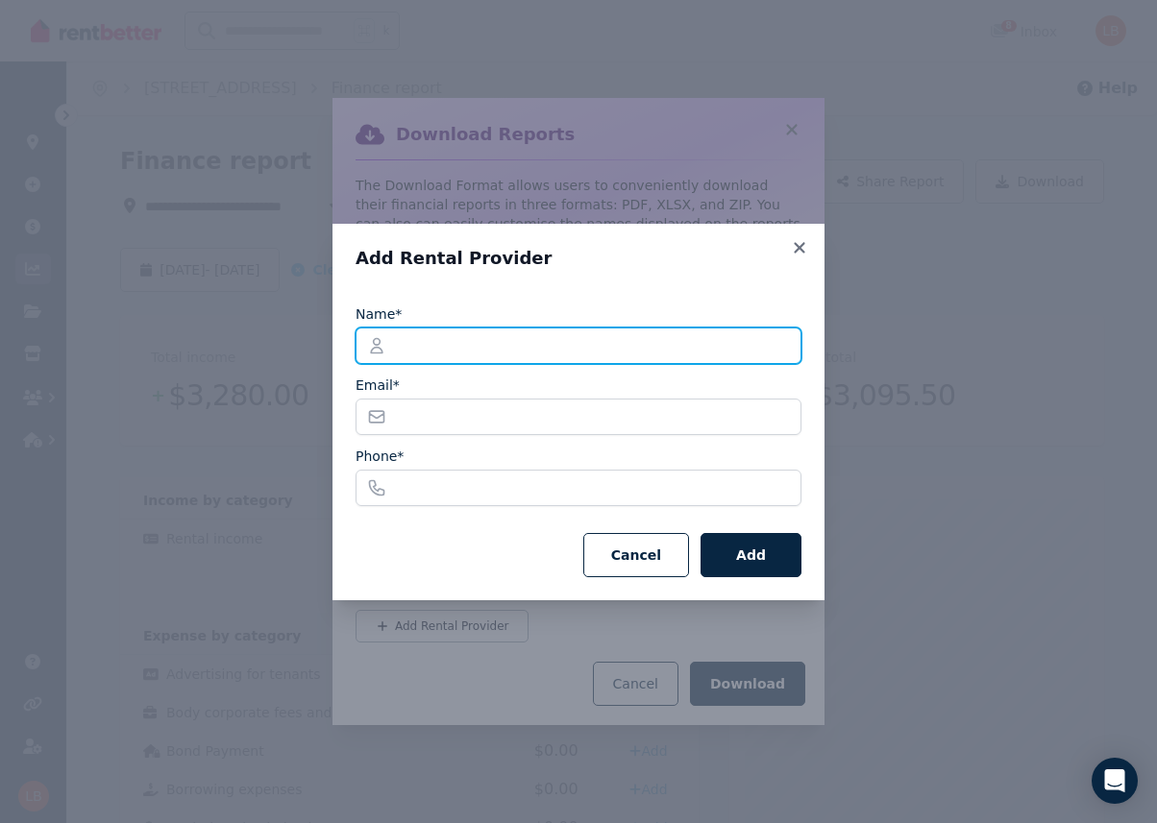
click at [502, 341] on input "Name*" at bounding box center [578, 346] width 446 height 37
type input "**********"
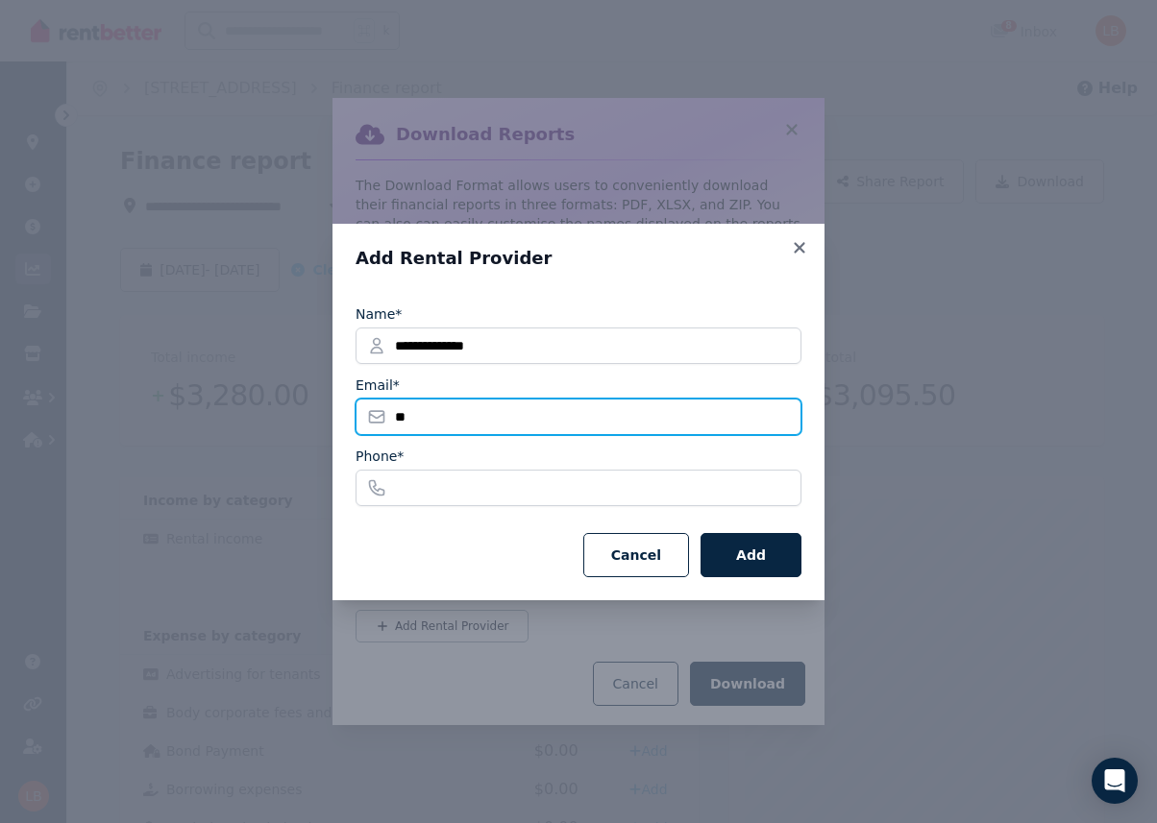
type input "**********"
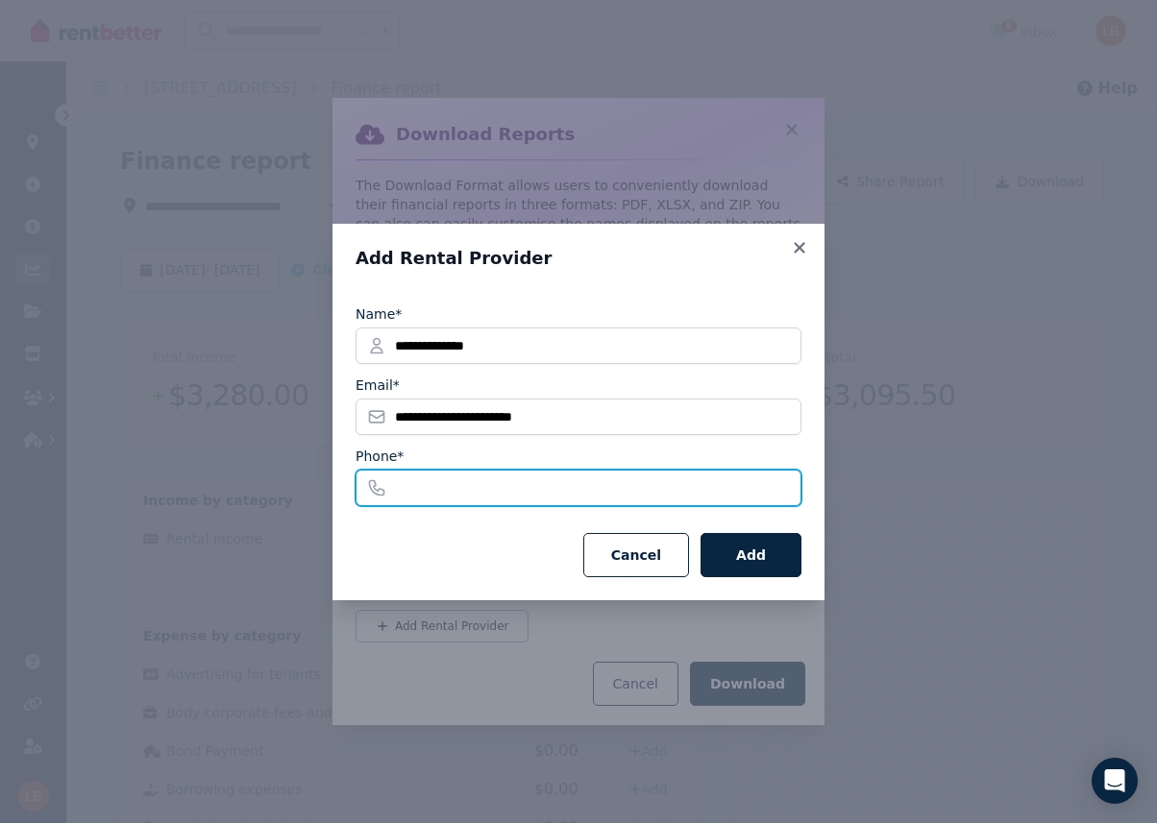
click at [496, 497] on input "Phone*" at bounding box center [578, 488] width 446 height 37
type input "**********"
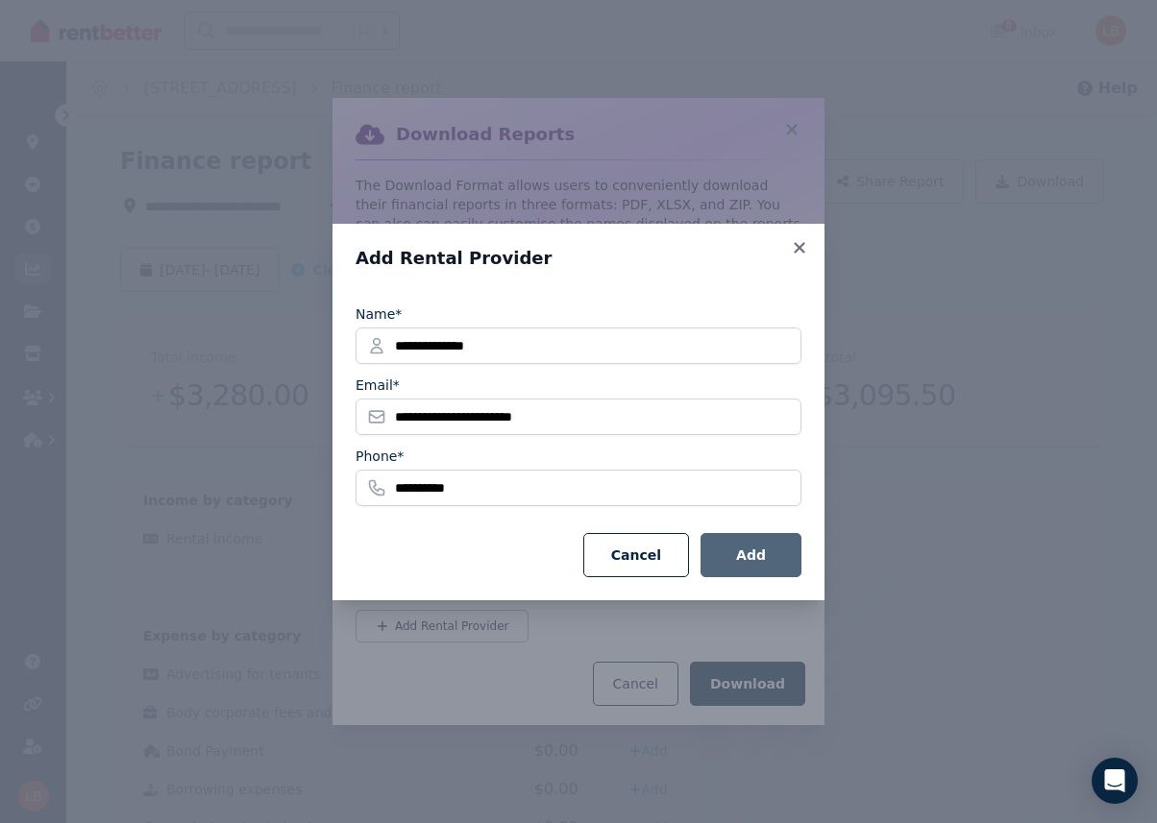
click at [738, 551] on button "Add" at bounding box center [750, 555] width 101 height 44
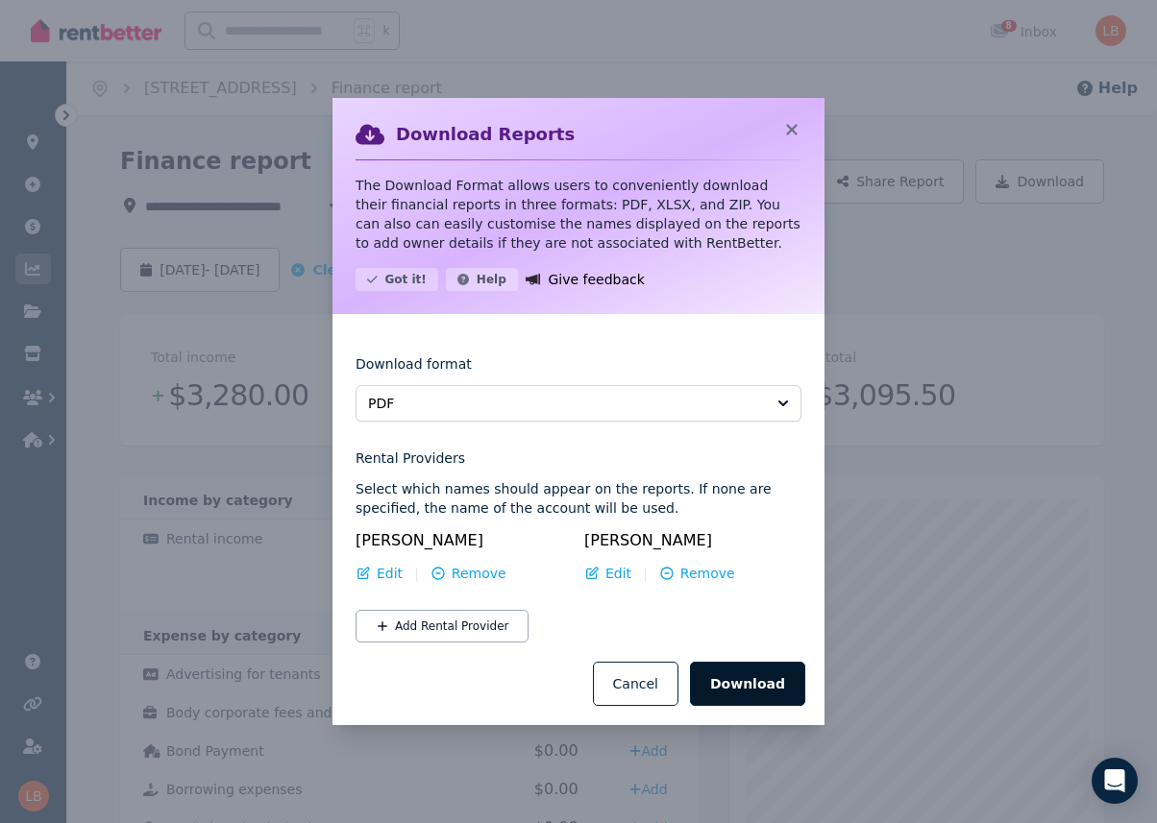
click at [746, 696] on button "Download" at bounding box center [747, 684] width 115 height 44
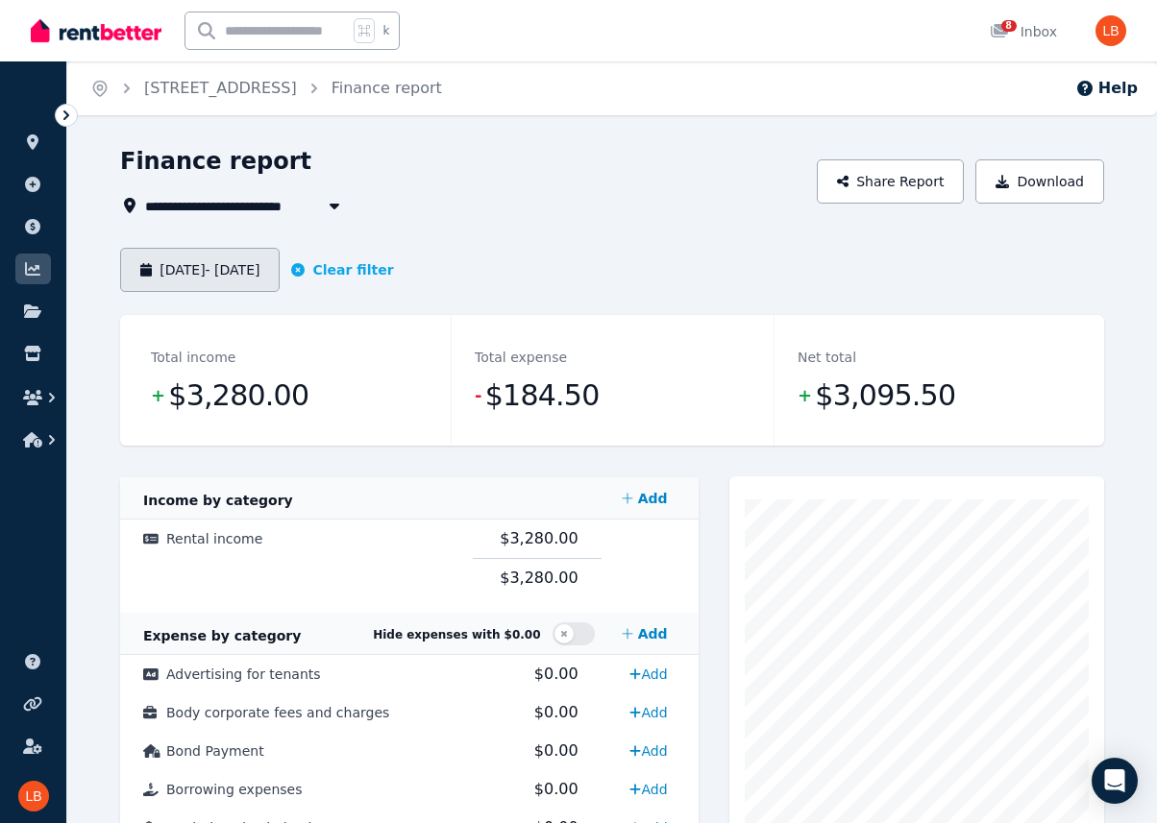
click at [280, 271] on button "[DATE] - [DATE]" at bounding box center [199, 270] width 159 height 44
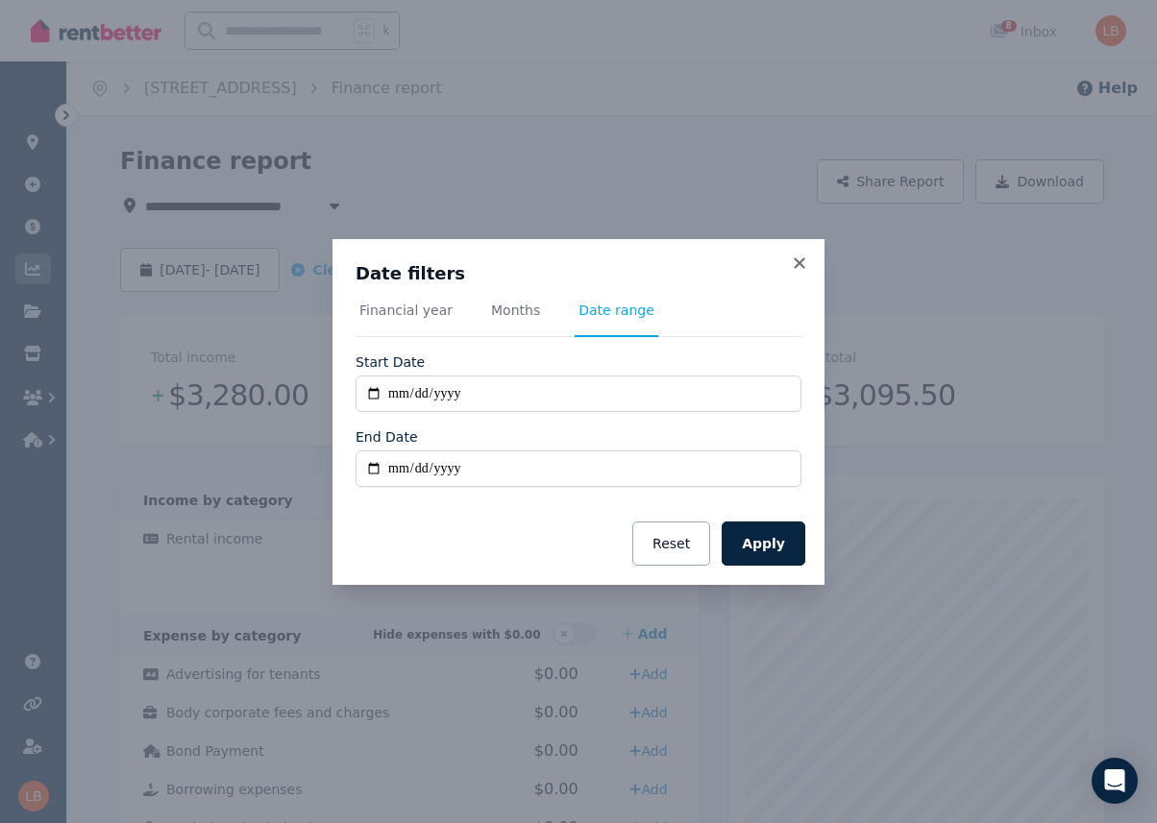
click at [308, 206] on div "**********" at bounding box center [578, 411] width 1157 height 823
click at [319, 206] on div "**********" at bounding box center [578, 411] width 1157 height 823
click at [795, 269] on icon at bounding box center [799, 263] width 19 height 17
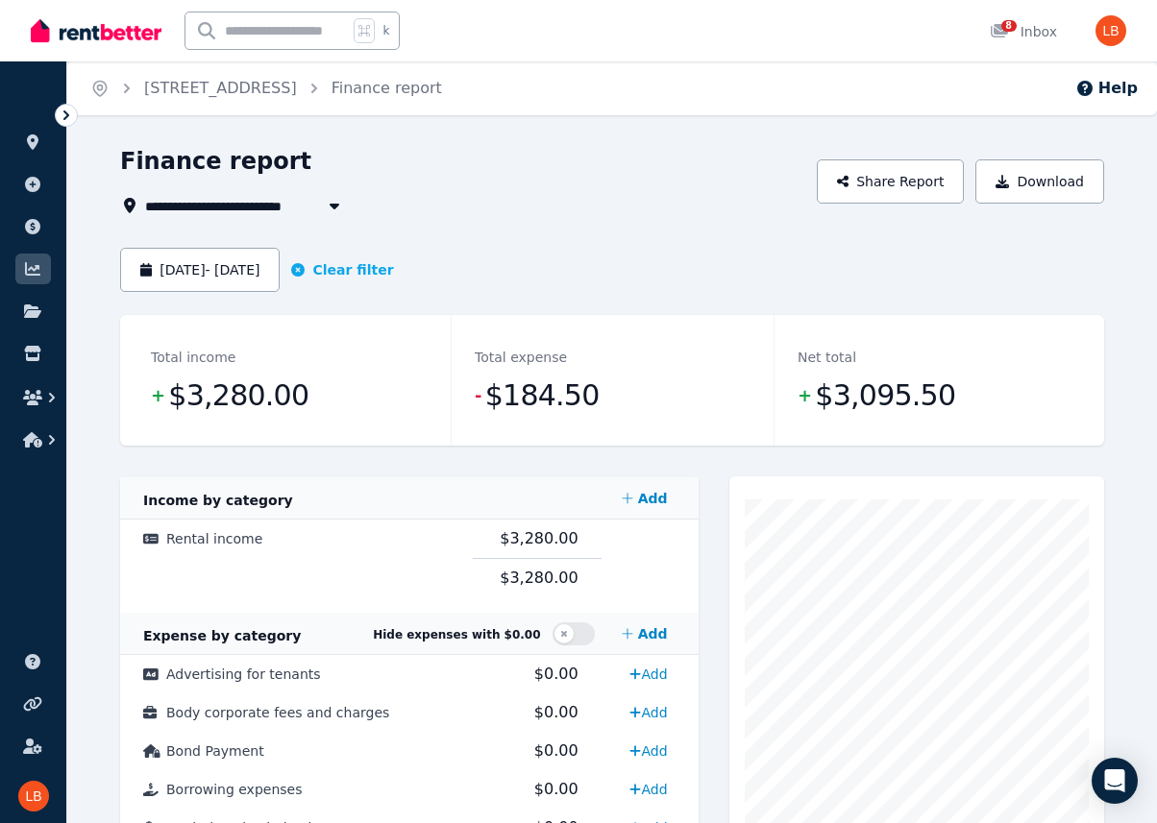
click at [337, 203] on icon "button" at bounding box center [334, 205] width 19 height 15
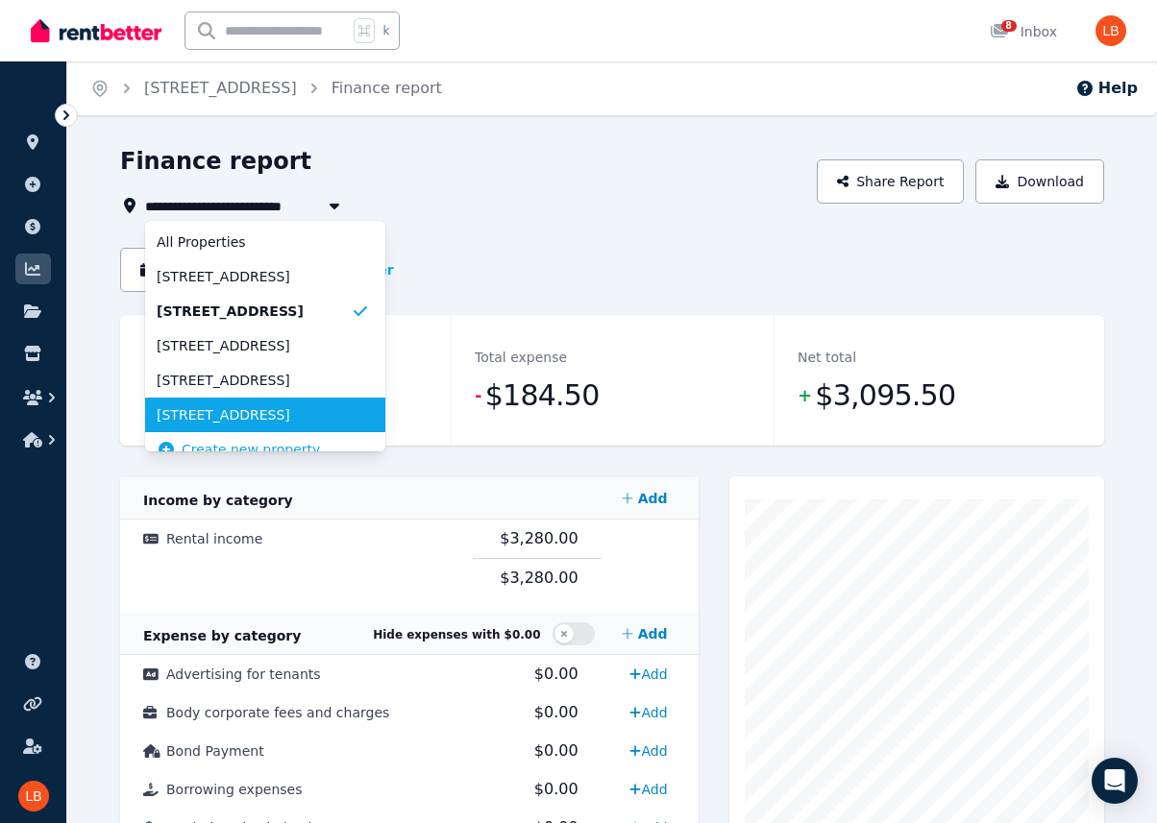
click at [279, 429] on li "[STREET_ADDRESS]" at bounding box center [265, 415] width 240 height 35
type input "**********"
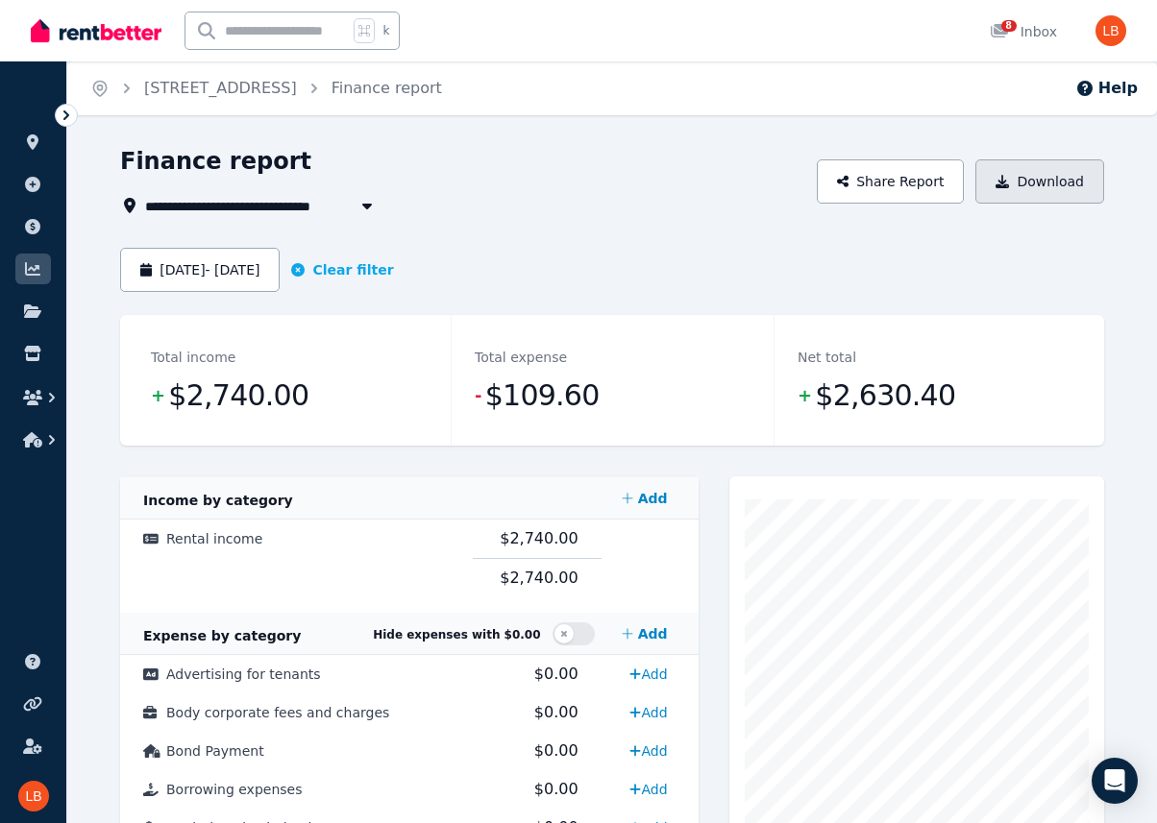
click at [1020, 179] on button "Download" at bounding box center [1039, 181] width 129 height 44
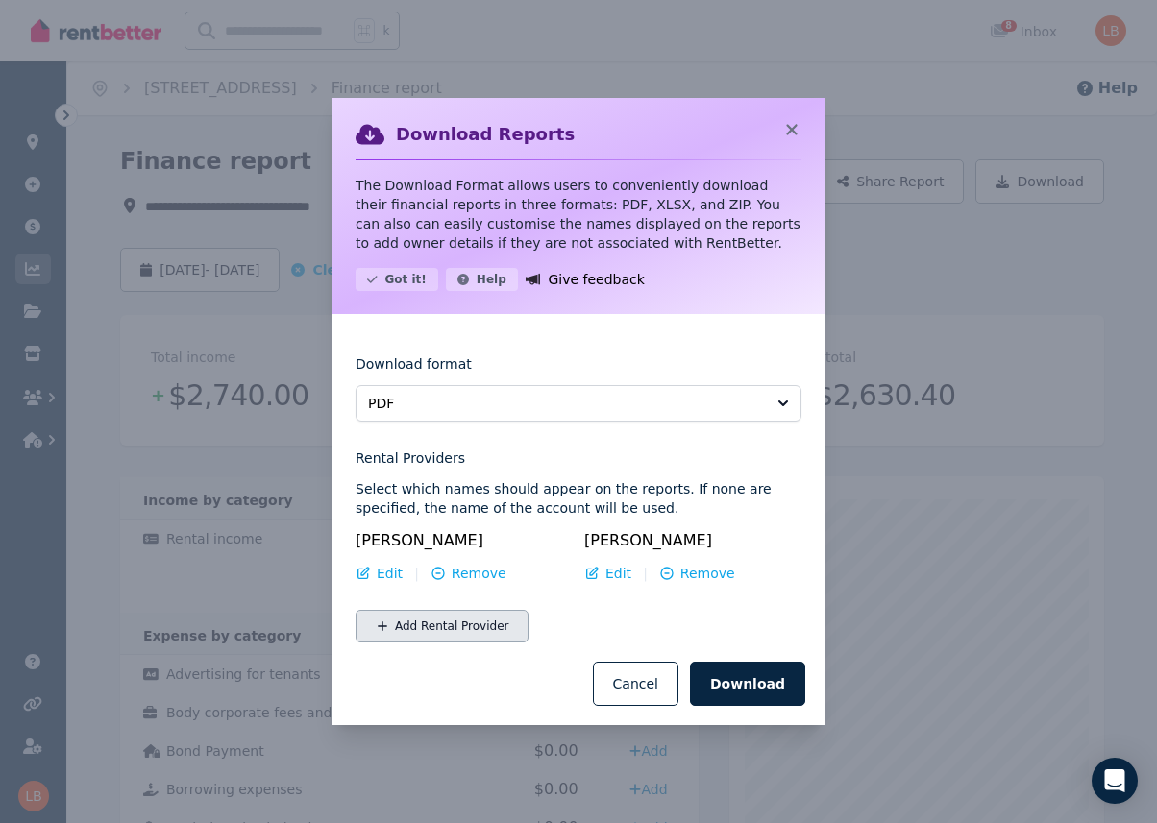
click at [476, 605] on div "[PERSON_NAME] Edit | Remove [PERSON_NAME] Edit | Remove Add Rental Provider" at bounding box center [578, 585] width 446 height 113
click at [691, 576] on span "Remove" at bounding box center [707, 573] width 55 height 19
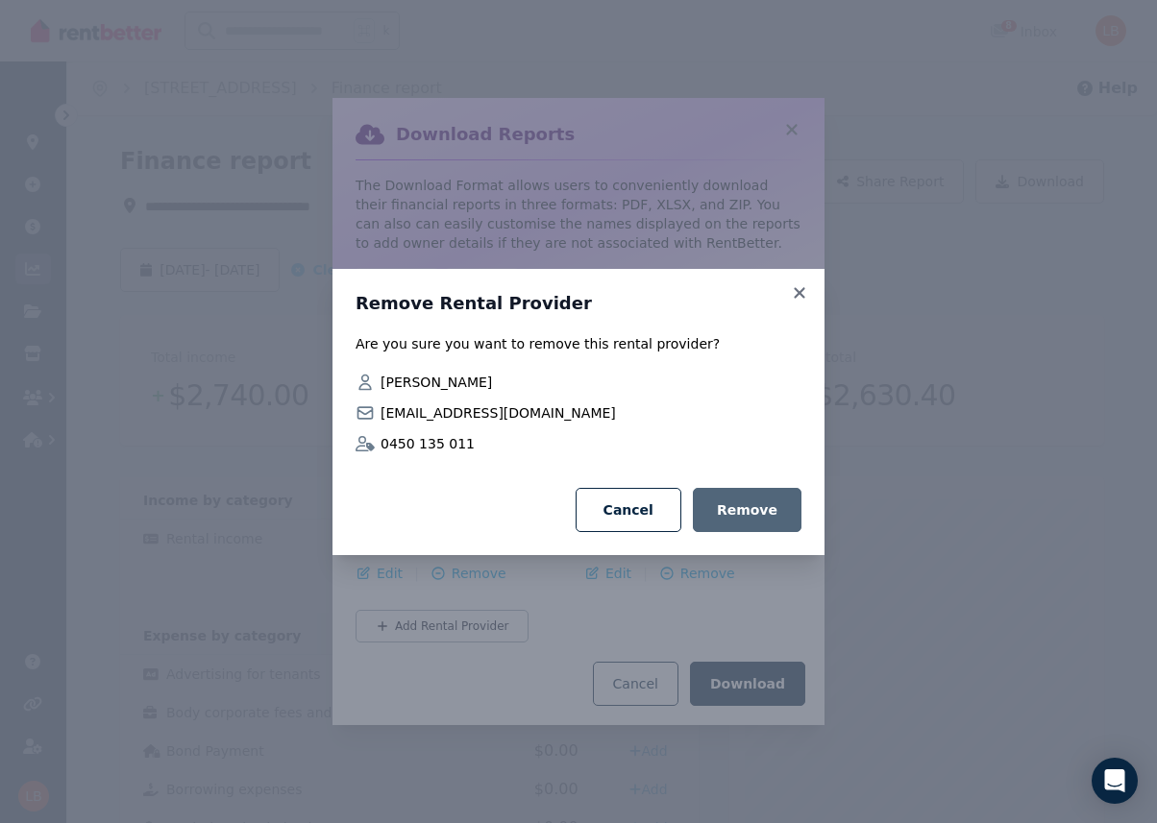
click at [740, 511] on button "Remove" at bounding box center [747, 510] width 109 height 44
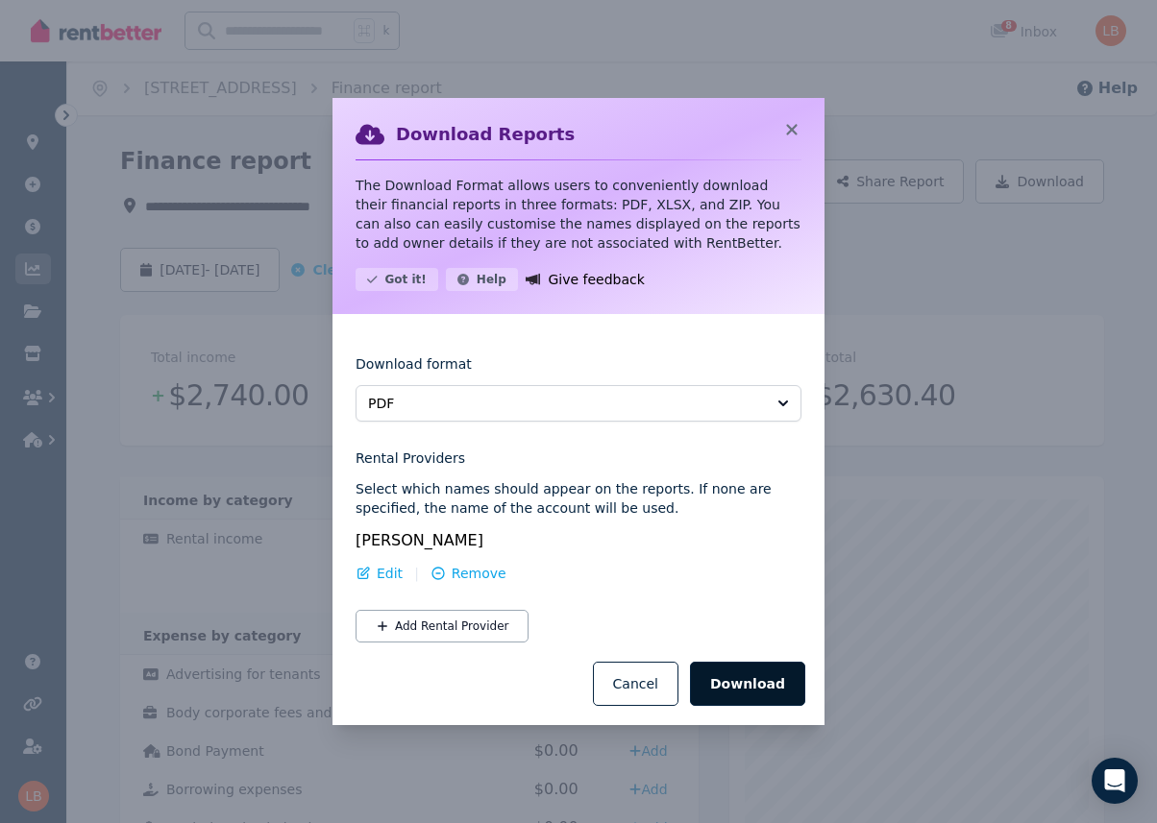
click at [753, 676] on button "Download" at bounding box center [747, 684] width 115 height 44
